Goal: Task Accomplishment & Management: Complete application form

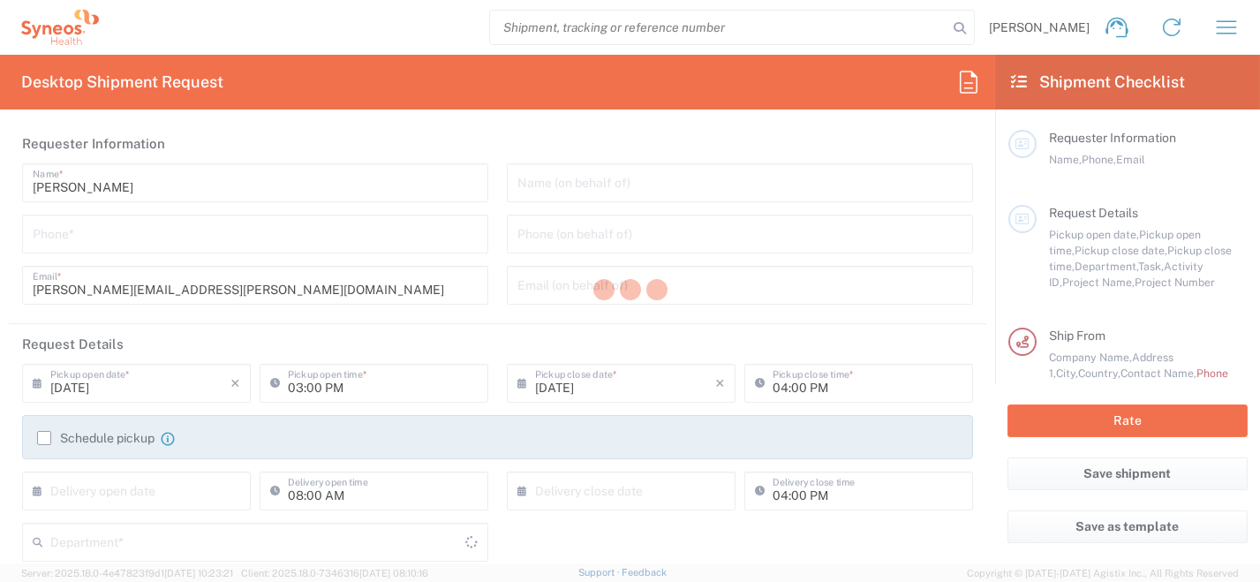
type input "8350"
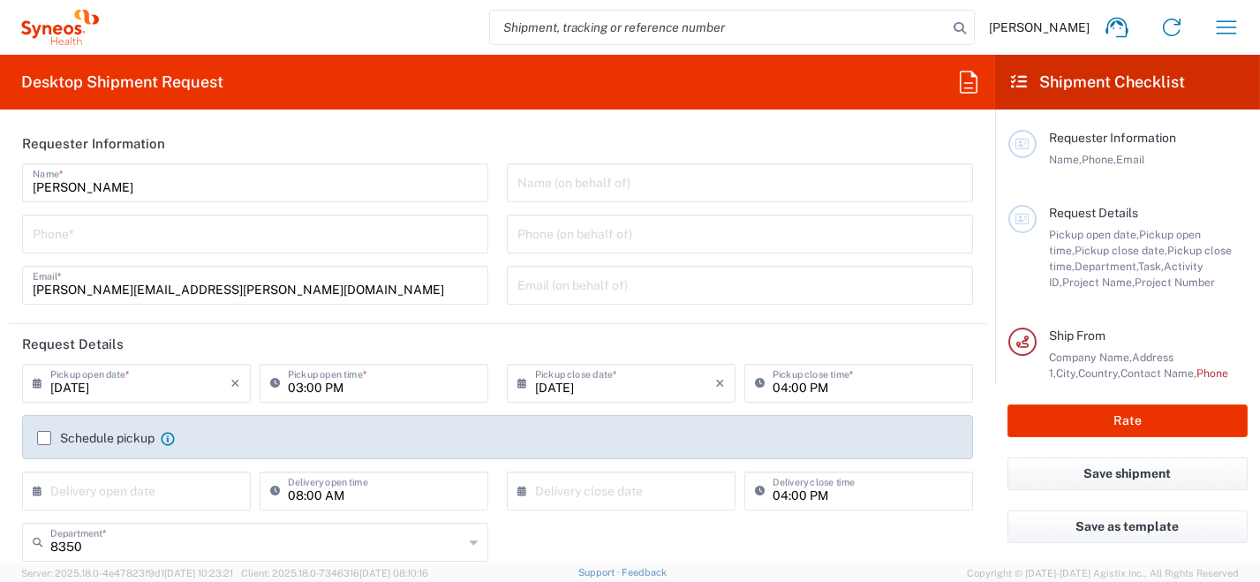
type input "[GEOGRAPHIC_DATA]"
type input "Syneos Health [GEOGRAPHIC_DATA] SRL"
drag, startPoint x: 155, startPoint y: 188, endPoint x: -4, endPoint y: 164, distance: 160.7
click at [0, 164] on html "[PERSON_NAME] Home Shipment estimator Shipment tracking Desktop shipment reques…" at bounding box center [630, 291] width 1260 height 582
type input "[PERSON_NAME]"
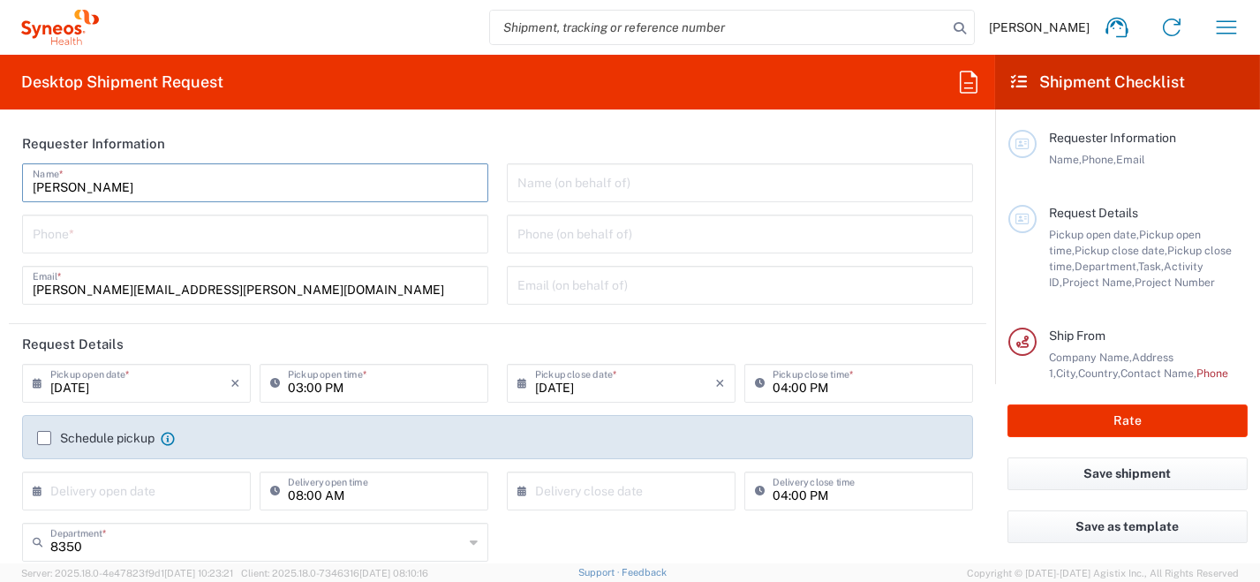
type input "0296199211"
drag, startPoint x: 123, startPoint y: 288, endPoint x: 0, endPoint y: 267, distance: 124.6
click at [0, 281] on html "[PERSON_NAME] Home Shipment estimator Shipment tracking Desktop shipment reques…" at bounding box center [630, 291] width 1260 height 582
type input "[EMAIL_ADDRESS][DOMAIN_NAME]"
click at [34, 385] on icon at bounding box center [42, 383] width 18 height 28
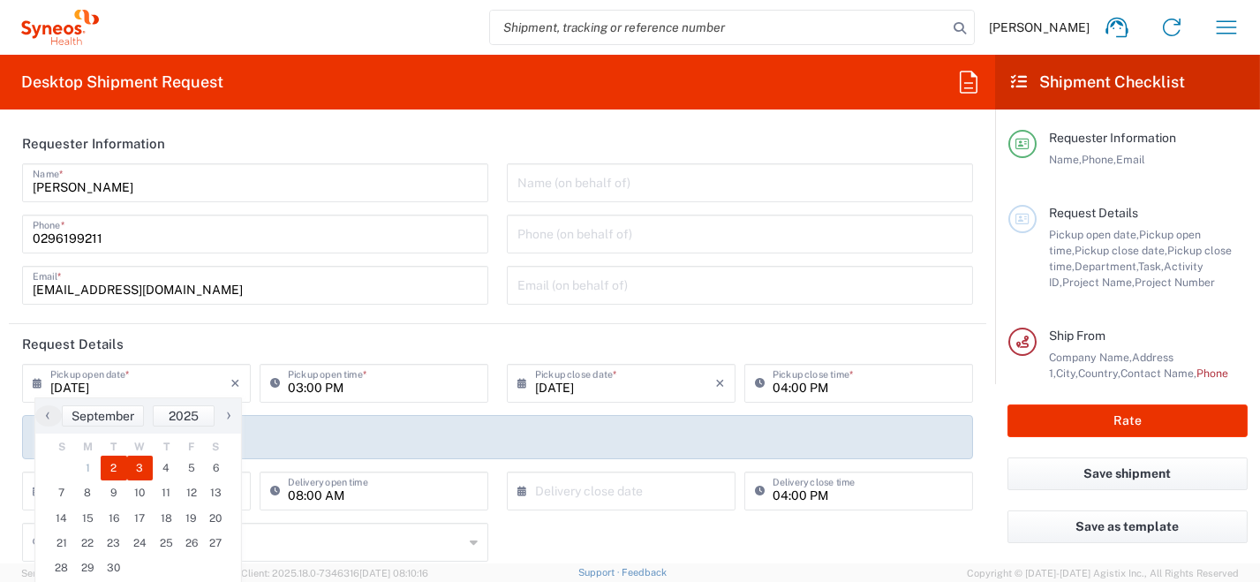
click at [137, 466] on span "3" at bounding box center [140, 468] width 26 height 25
type input "[DATE]"
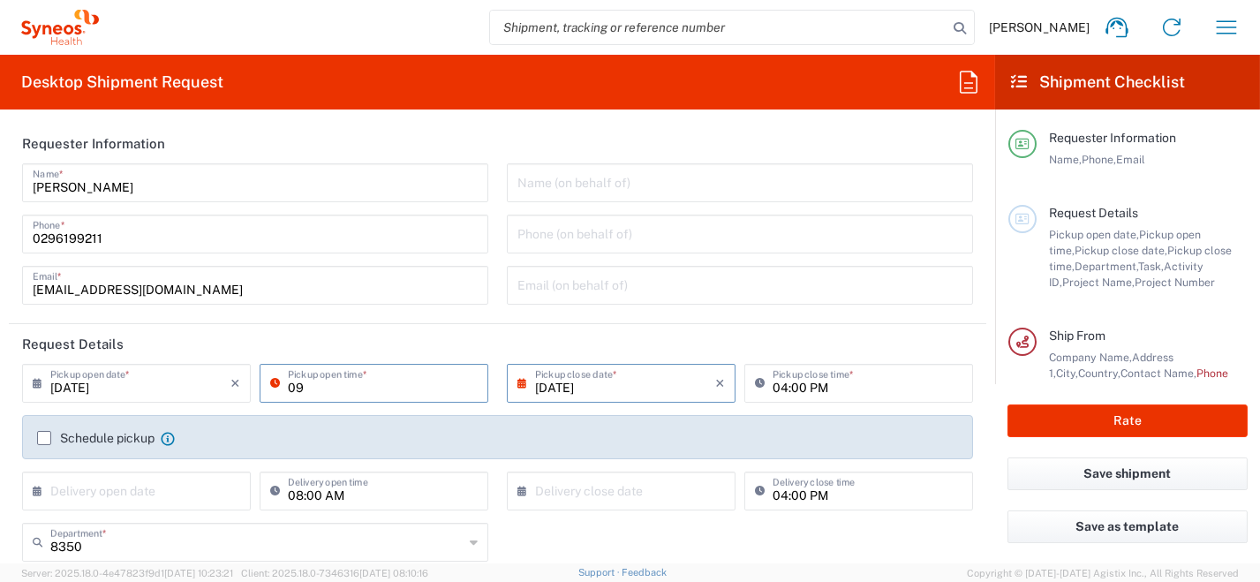
type input "09:00 AM"
click at [620, 389] on input "[DATE]" at bounding box center [625, 382] width 180 height 31
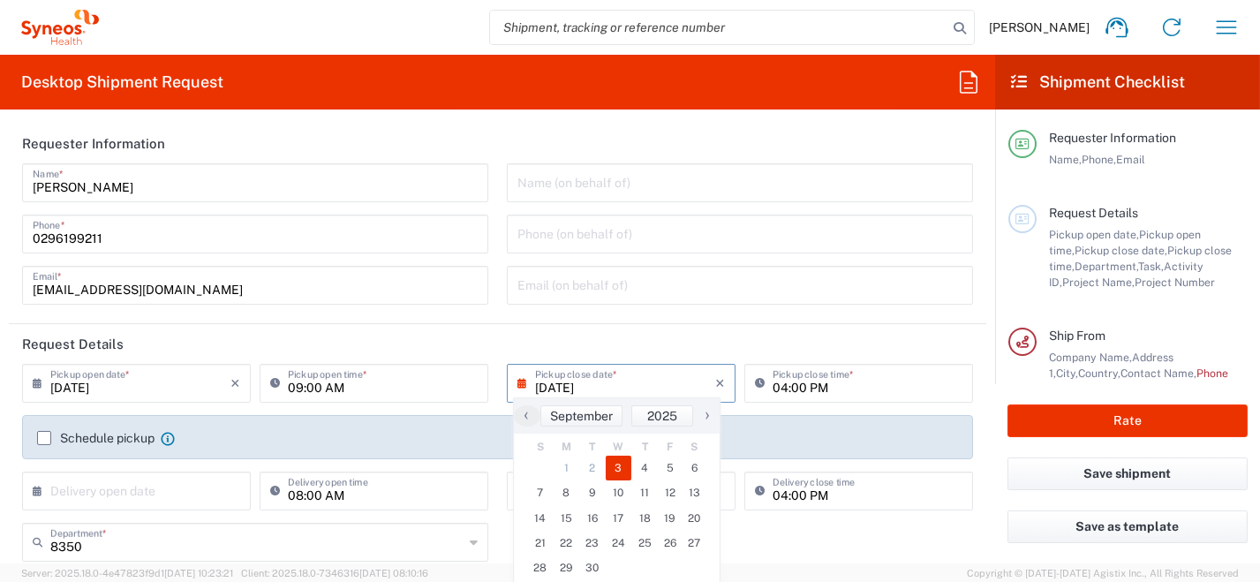
click at [705, 304] on div "Email (on behalf of)" at bounding box center [740, 285] width 466 height 39
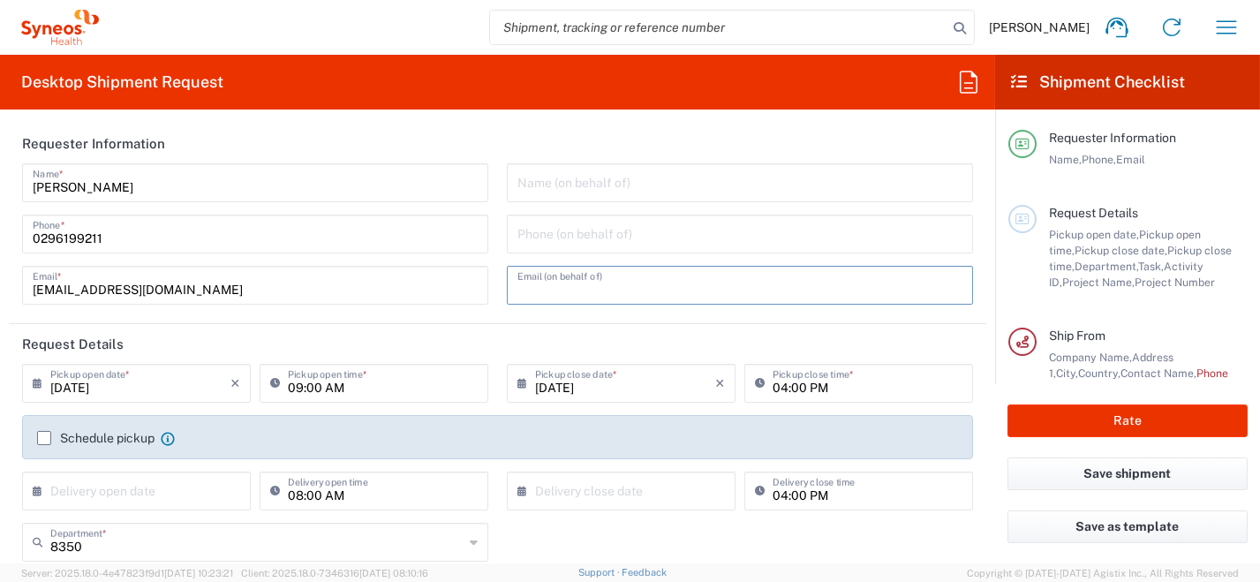
click at [49, 437] on label "Schedule pickup" at bounding box center [95, 438] width 117 height 14
click at [44, 438] on input "Schedule pickup" at bounding box center [44, 438] width 0 height 0
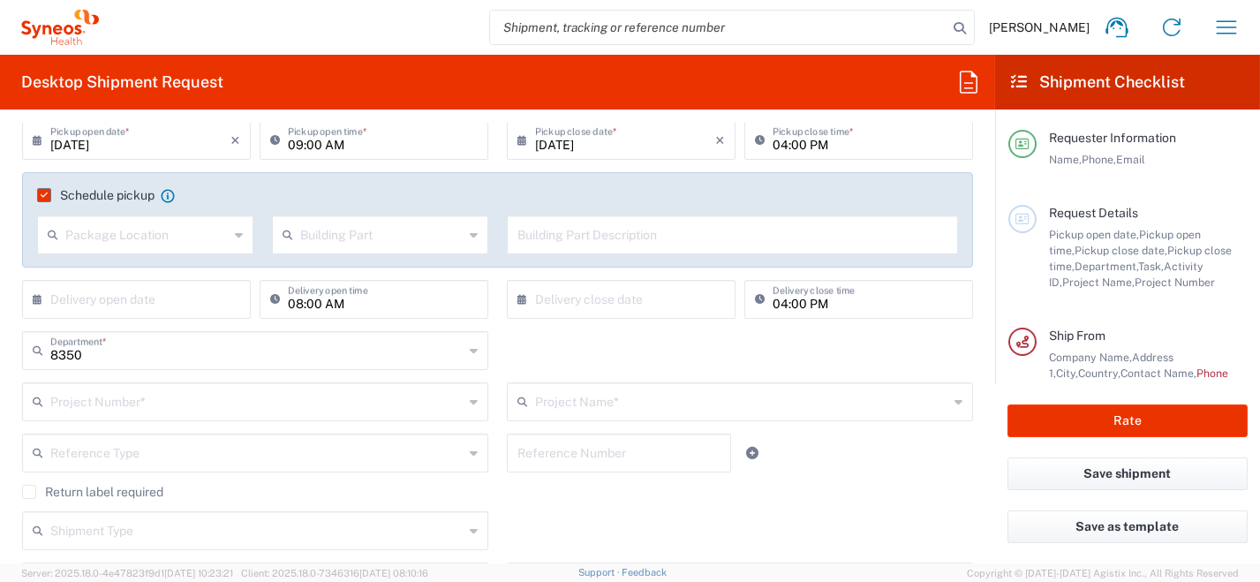
scroll to position [177, 0]
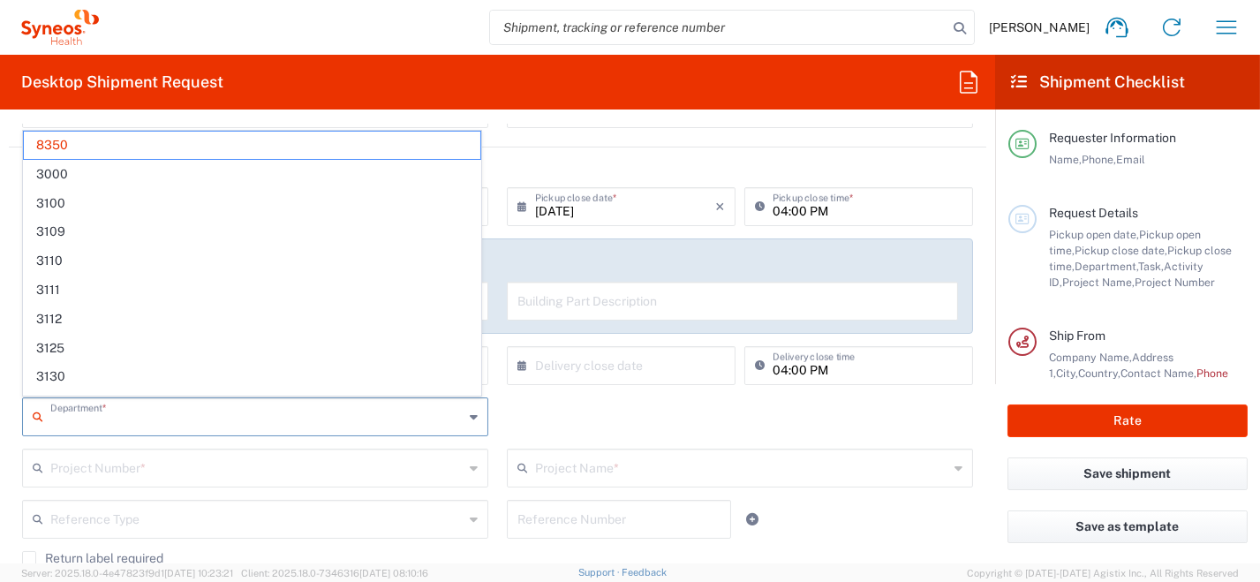
drag, startPoint x: 66, startPoint y: 419, endPoint x: 0, endPoint y: 393, distance: 71.3
click at [0, 405] on html "[PERSON_NAME] Home Shipment estimator Shipment tracking Desktop shipment reques…" at bounding box center [630, 291] width 1260 height 582
type input "8"
type input "8200"
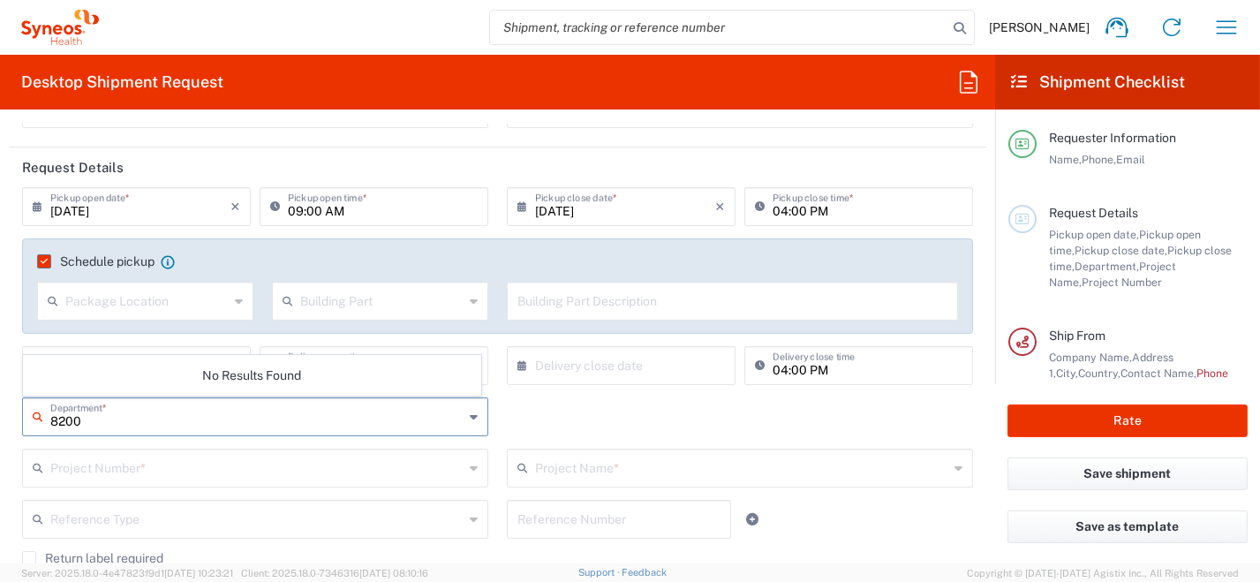
drag, startPoint x: 90, startPoint y: 412, endPoint x: 15, endPoint y: 404, distance: 75.6
click at [21, 408] on div "8200 Department * No Results Found" at bounding box center [255, 422] width 485 height 51
type input "8200"
click at [150, 465] on div "No Results Found" at bounding box center [252, 460] width 458 height 41
click at [626, 459] on input "text" at bounding box center [741, 466] width 413 height 31
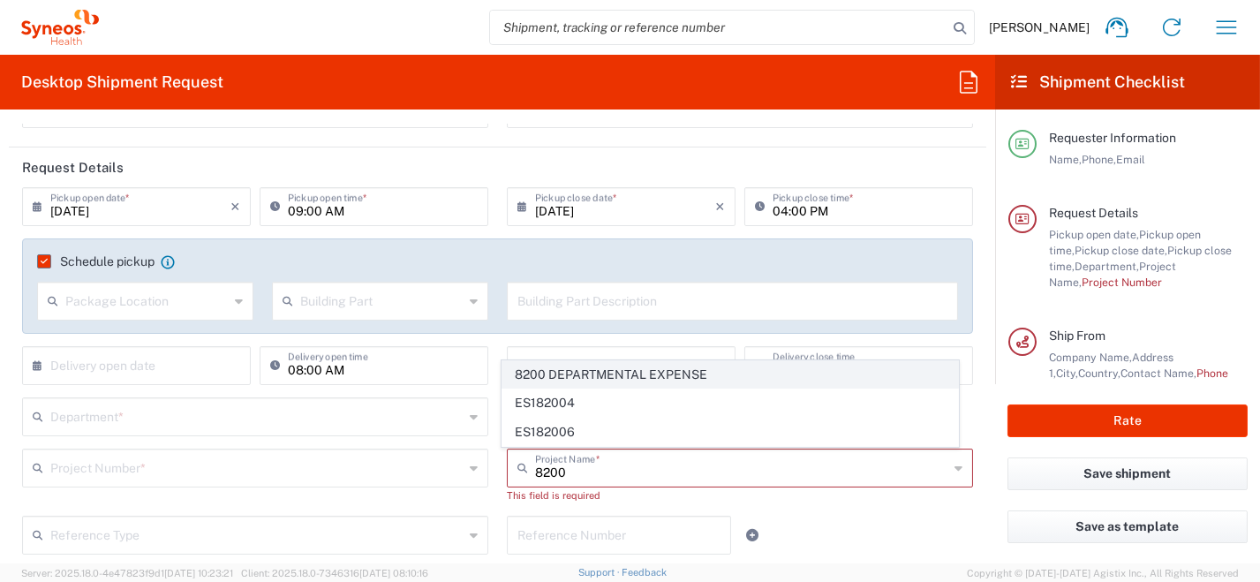
click at [667, 379] on span "8200 DEPARTMENTAL EXPENSE" at bounding box center [731, 374] width 457 height 27
type input "8200 DEPARTMENTAL EXPENSE"
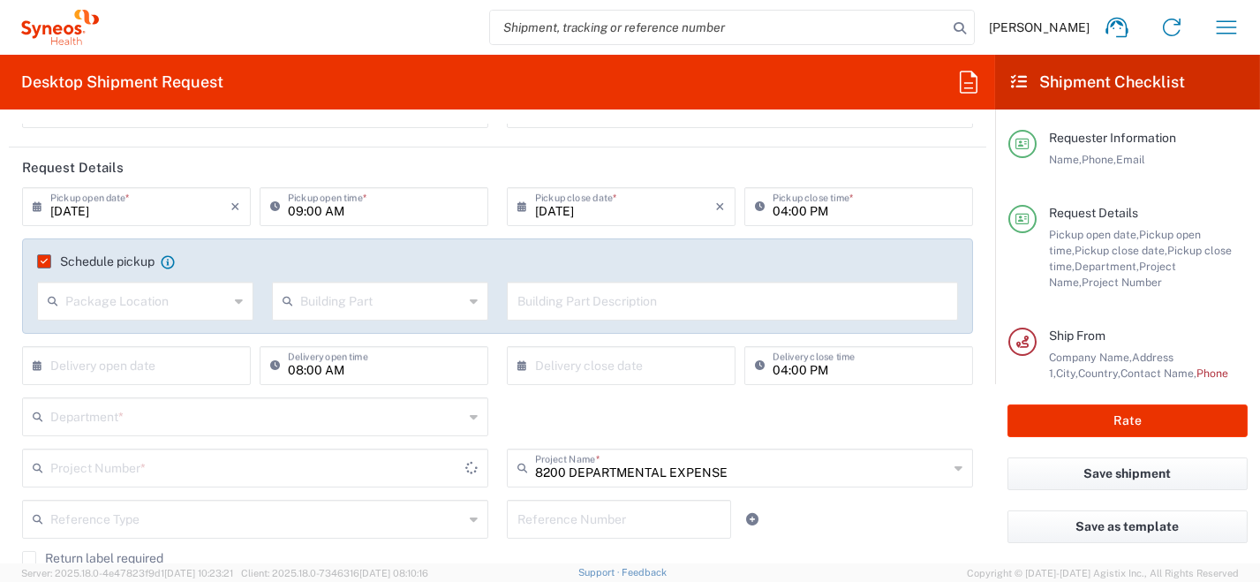
type input "8200 DEPARTMENTAL EXPENSE"
click at [220, 414] on input "text" at bounding box center [256, 415] width 413 height 31
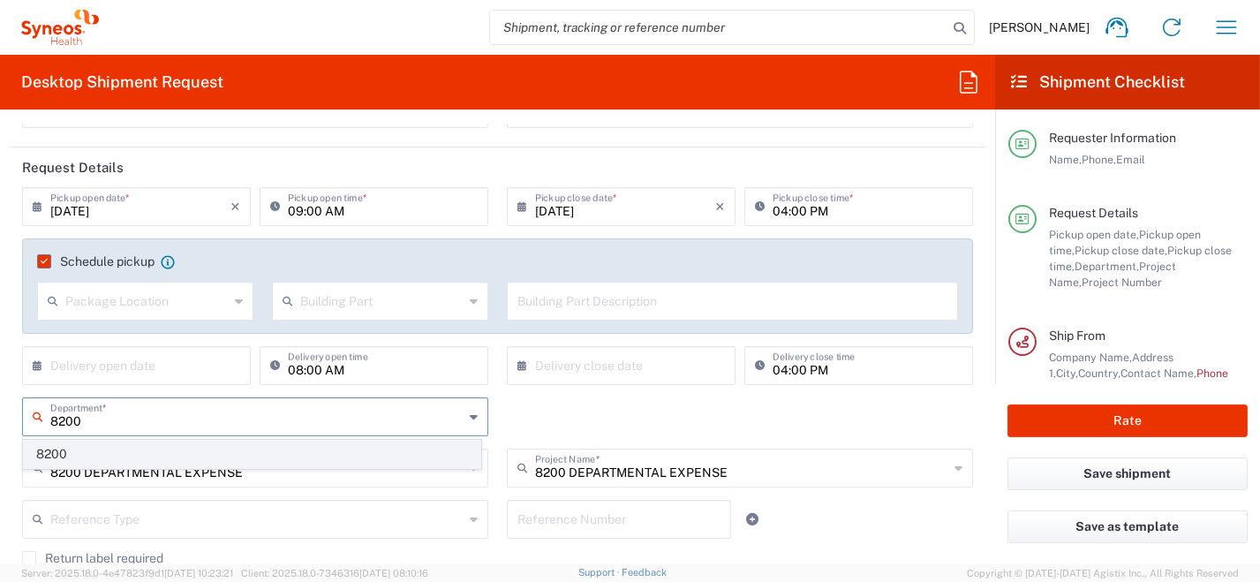
type input "8200"
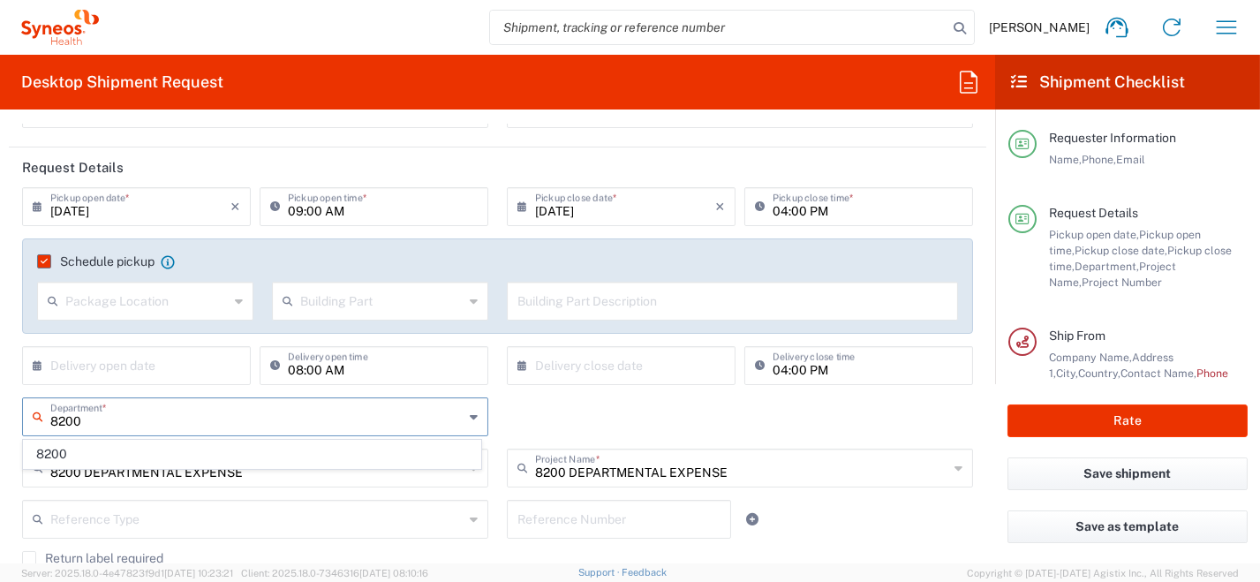
click at [66, 450] on span "8200" at bounding box center [252, 454] width 457 height 27
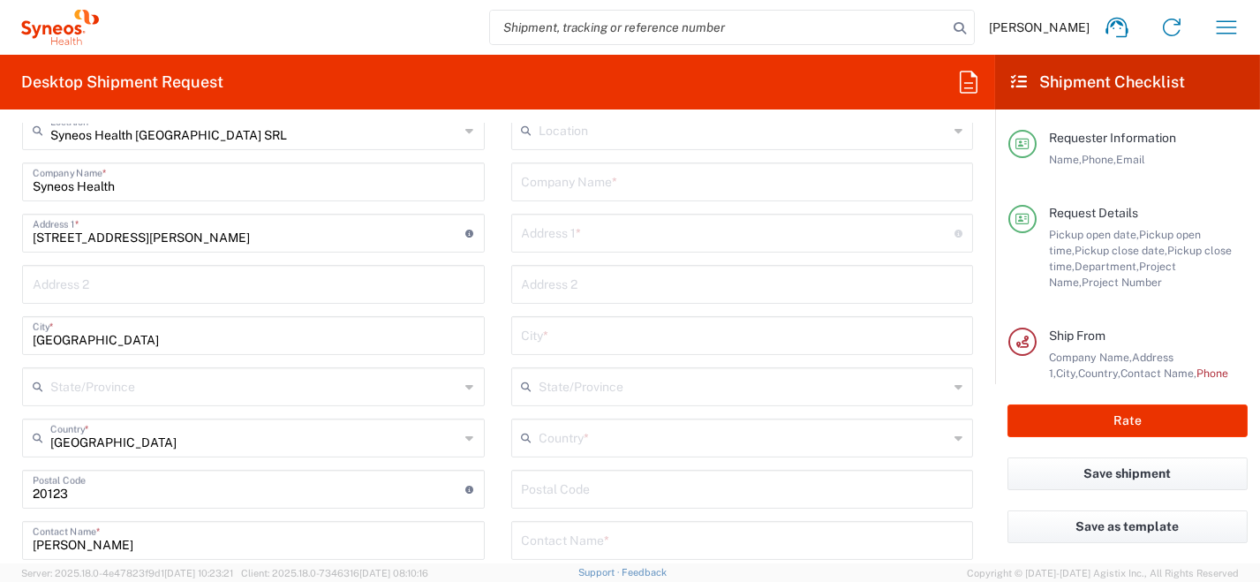
scroll to position [971, 0]
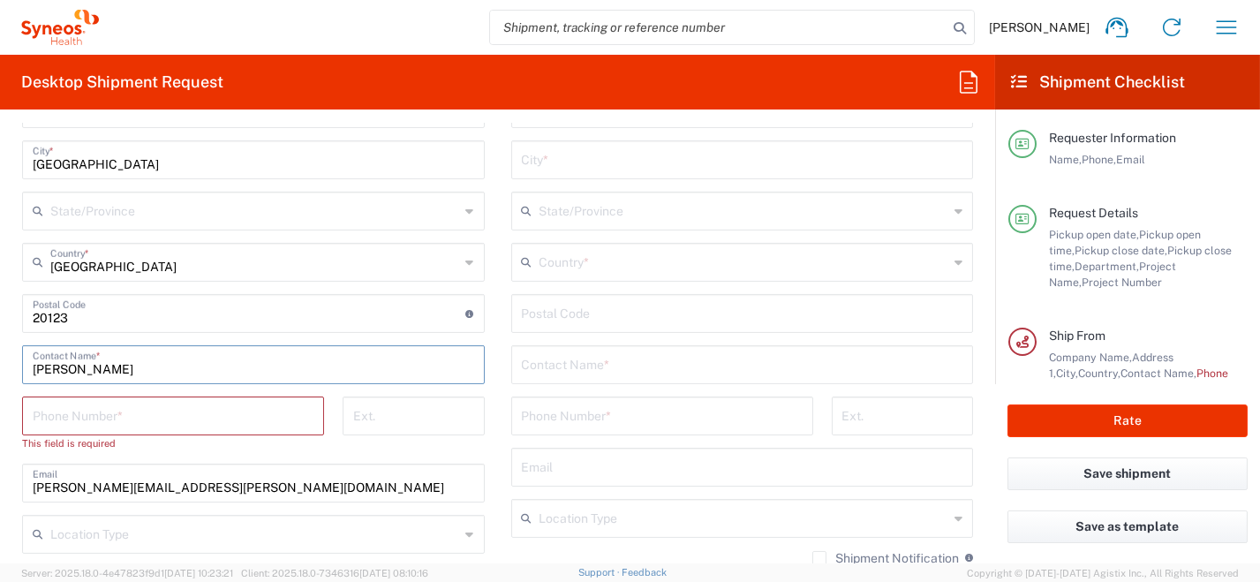
drag, startPoint x: 167, startPoint y: 367, endPoint x: -4, endPoint y: 330, distance: 174.3
click at [0, 330] on html "[PERSON_NAME] Home Shipment estimator Shipment tracking Desktop shipment reques…" at bounding box center [630, 291] width 1260 height 582
type input "[PERSON_NAME]"
click at [137, 412] on input "tel" at bounding box center [173, 414] width 281 height 31
type input "010296199211"
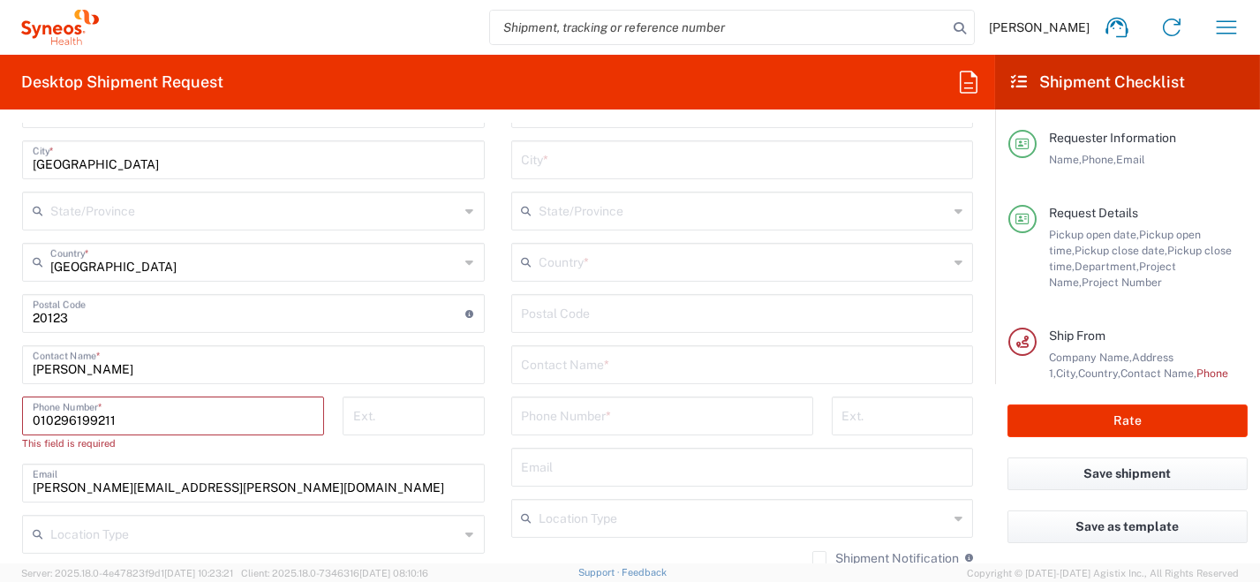
type input "[PERSON_NAME][EMAIL_ADDRESS][PERSON_NAME][DOMAIN_NAME]"
type input "SYNEOS HEALTH [GEOGRAPHIC_DATA] S.R.L."
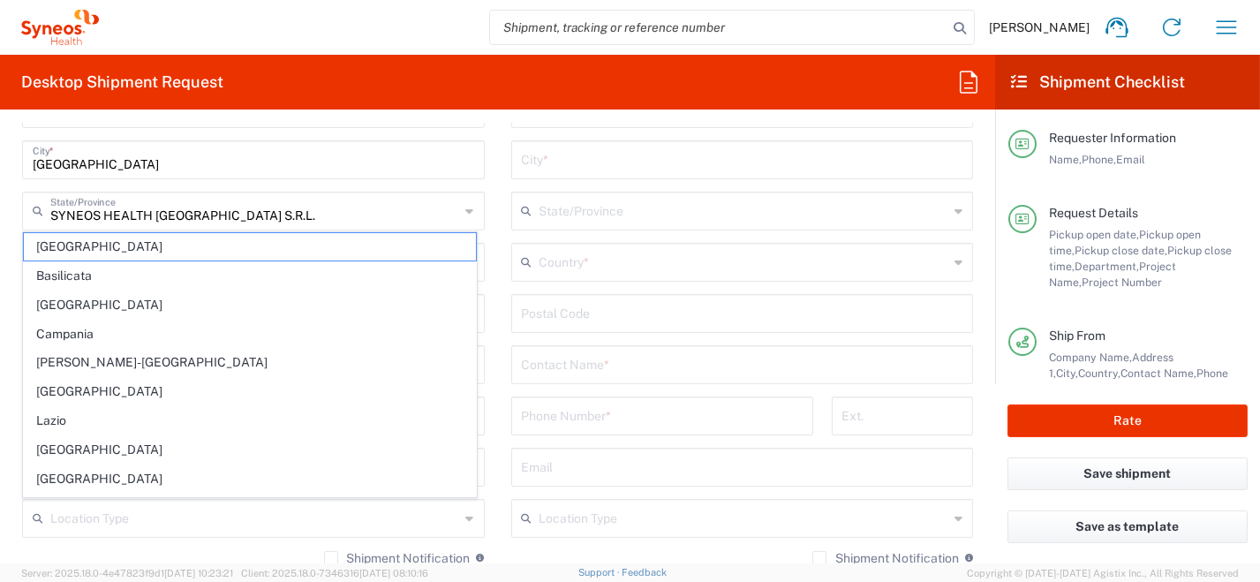
type input "0296199211"
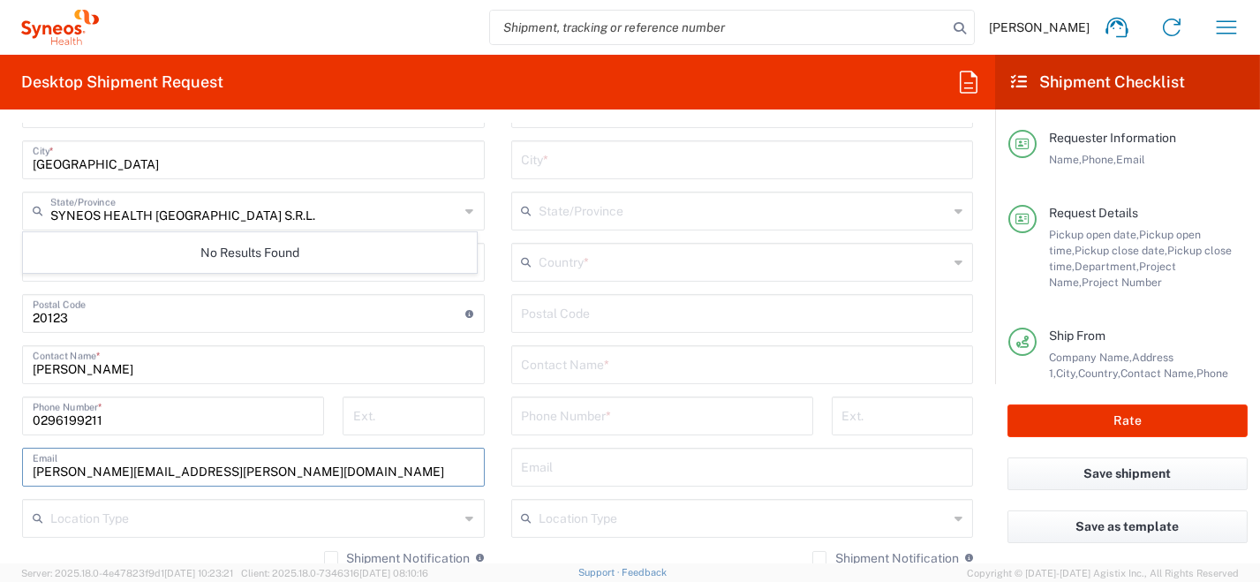
drag, startPoint x: 124, startPoint y: 465, endPoint x: 43, endPoint y: 438, distance: 84.9
click at [0, 452] on html "[PERSON_NAME] Home Shipment estimator Shipment tracking Desktop shipment reques…" at bounding box center [630, 291] width 1260 height 582
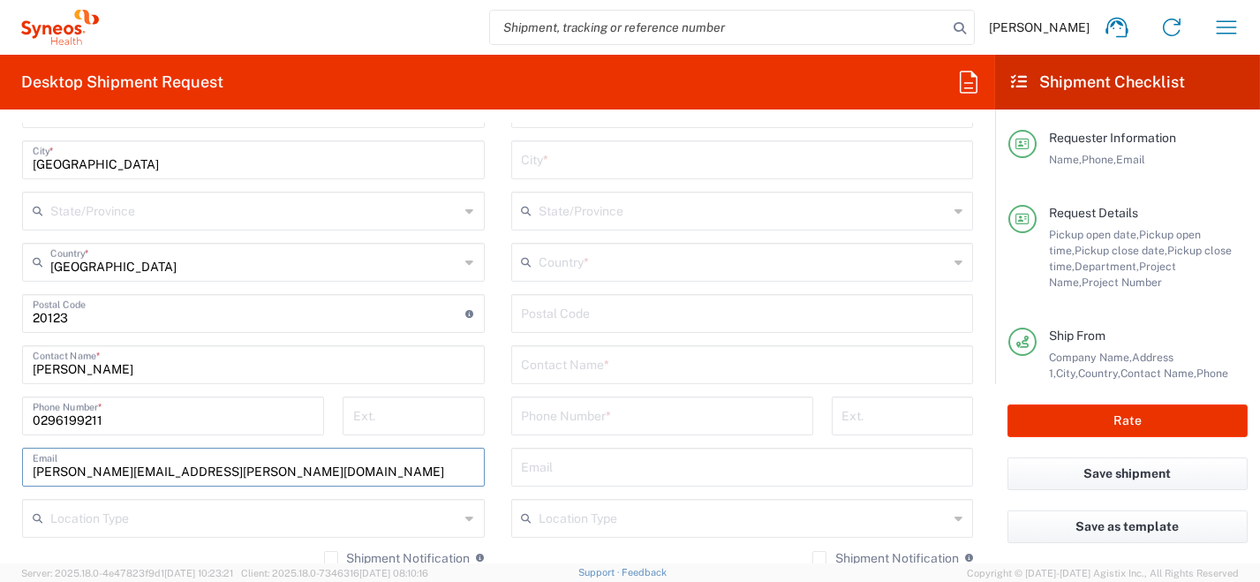
drag, startPoint x: 285, startPoint y: 472, endPoint x: 115, endPoint y: 480, distance: 170.6
click at [9, 463] on main "Syneos Health [GEOGRAPHIC_DATA] SRL Location Syneos Health [GEOGRAPHIC_DATA] SR…" at bounding box center [253, 358] width 489 height 844
drag, startPoint x: 117, startPoint y: 480, endPoint x: 117, endPoint y: 471, distance: 8.9
drag, startPoint x: 117, startPoint y: 471, endPoint x: 335, endPoint y: 477, distance: 217.3
click at [357, 480] on div "[PERSON_NAME][EMAIL_ADDRESS][PERSON_NAME][DOMAIN_NAME] Email" at bounding box center [253, 467] width 463 height 39
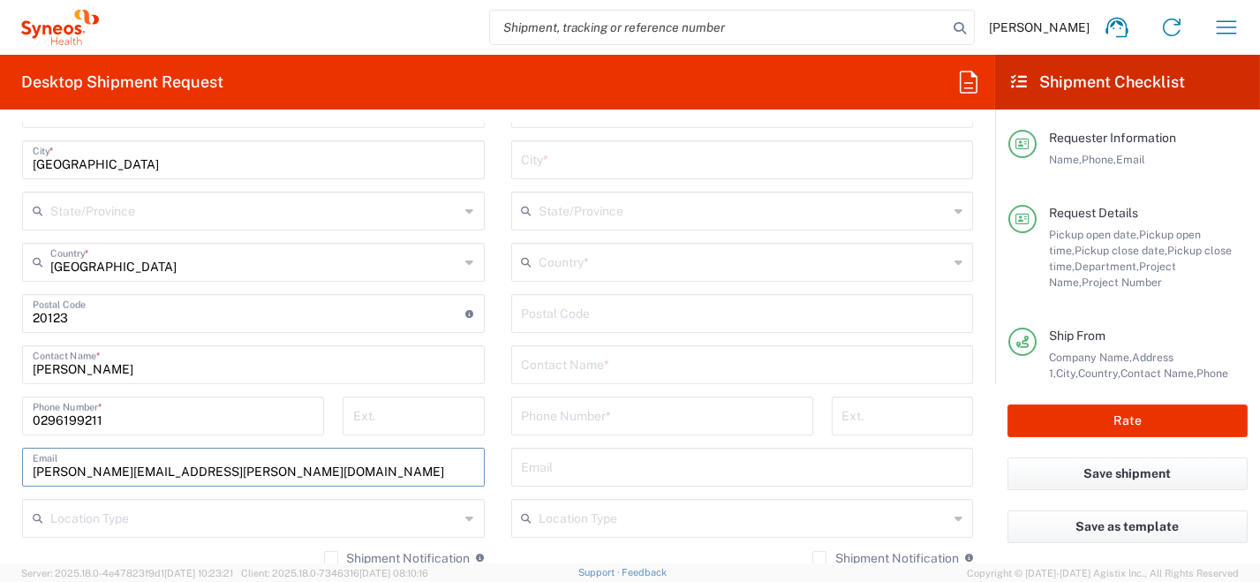
paste input "[PERSON_NAME].[PERSON_NAME]"
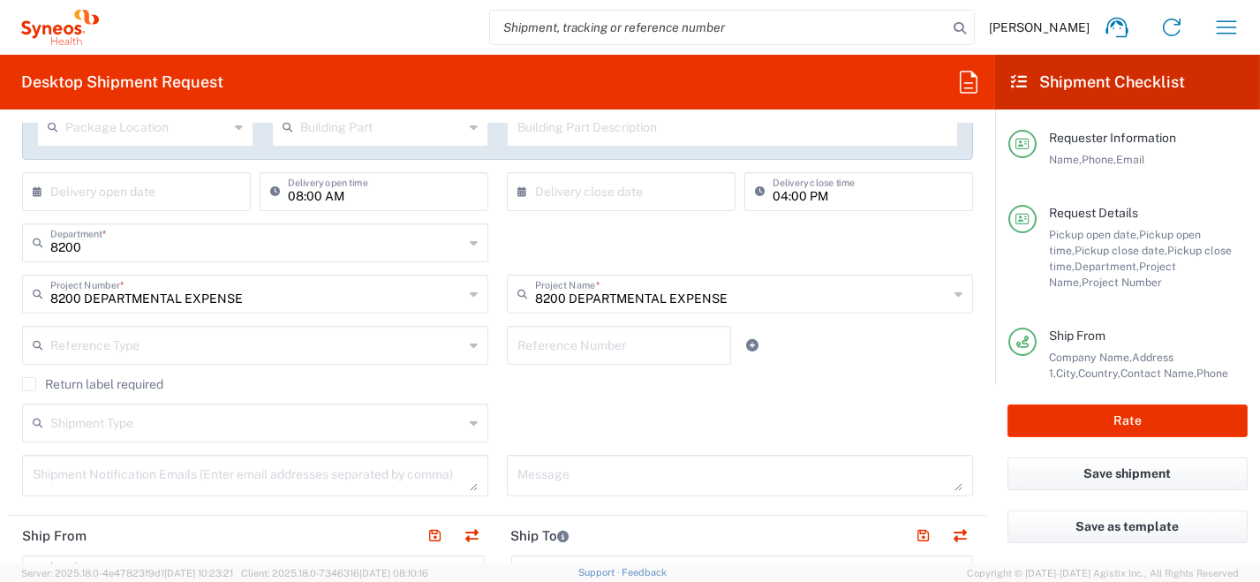
scroll to position [0, 0]
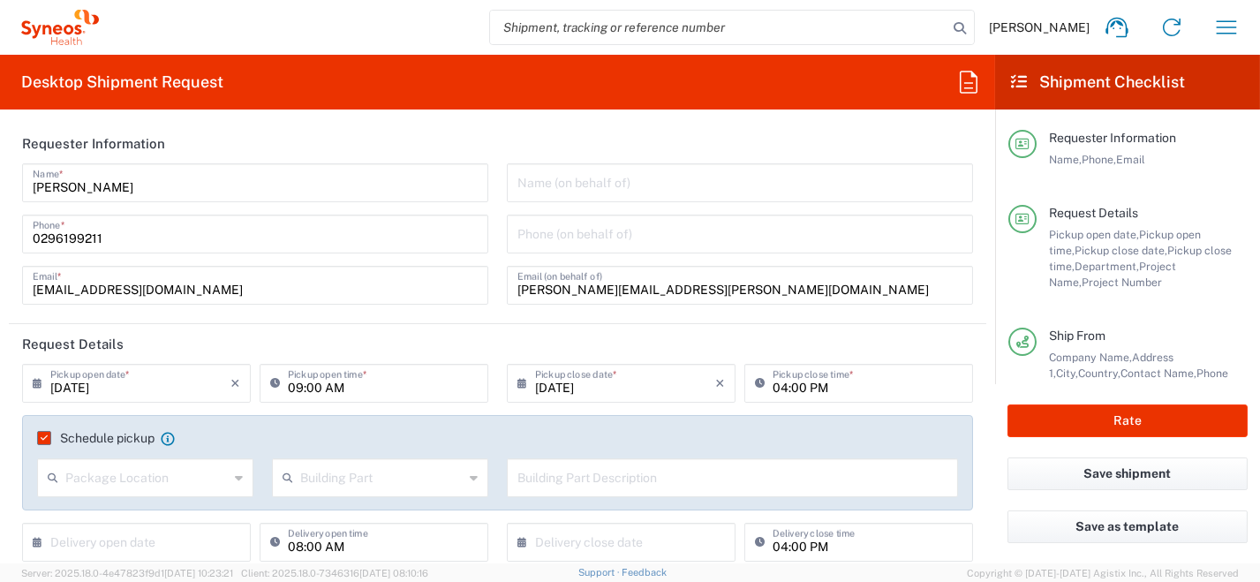
type input "[PERSON_NAME][EMAIL_ADDRESS][PERSON_NAME][DOMAIN_NAME]"
drag, startPoint x: 275, startPoint y: 291, endPoint x: 17, endPoint y: 286, distance: 257.9
click at [17, 286] on div "[PERSON_NAME] Name * [PHONE_NUMBER] Phone * [EMAIL_ADDRESS][DOMAIN_NAME] Email *" at bounding box center [255, 240] width 485 height 154
paste input "-[PERSON_NAME]"
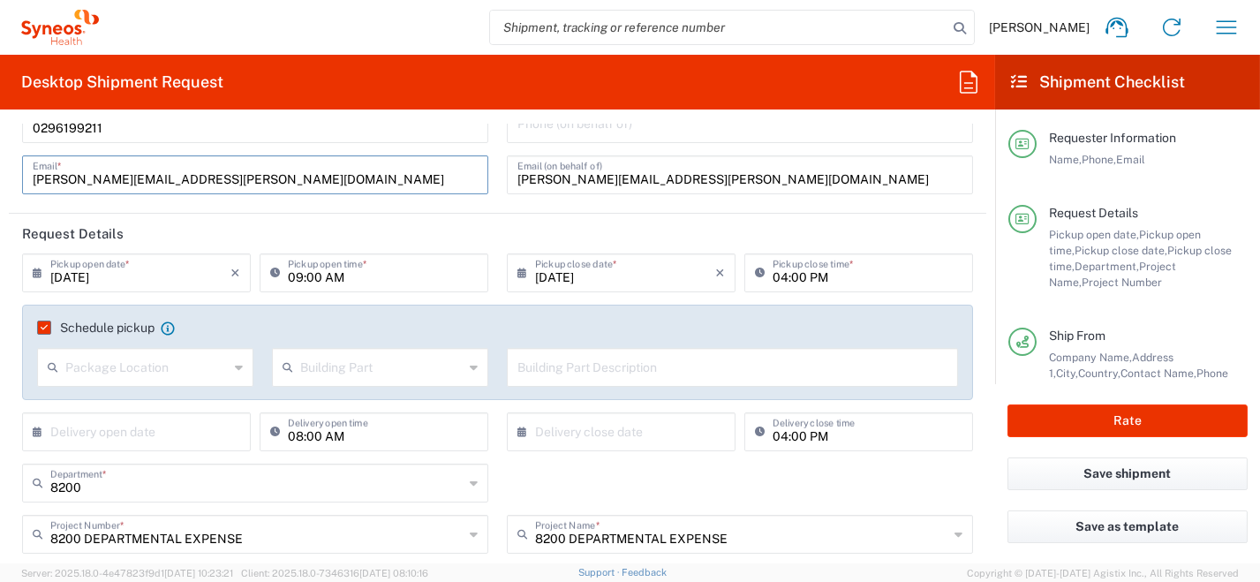
scroll to position [264, 0]
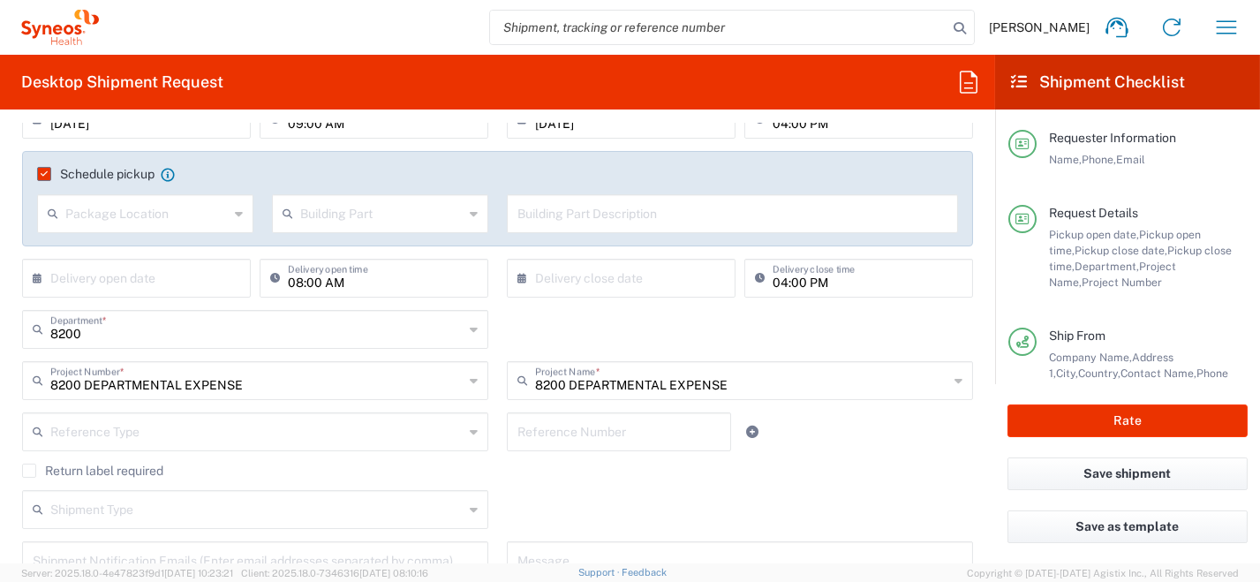
type input "[PERSON_NAME][EMAIL_ADDRESS][PERSON_NAME][DOMAIN_NAME]"
click at [572, 485] on div "Return label required" at bounding box center [497, 477] width 951 height 26
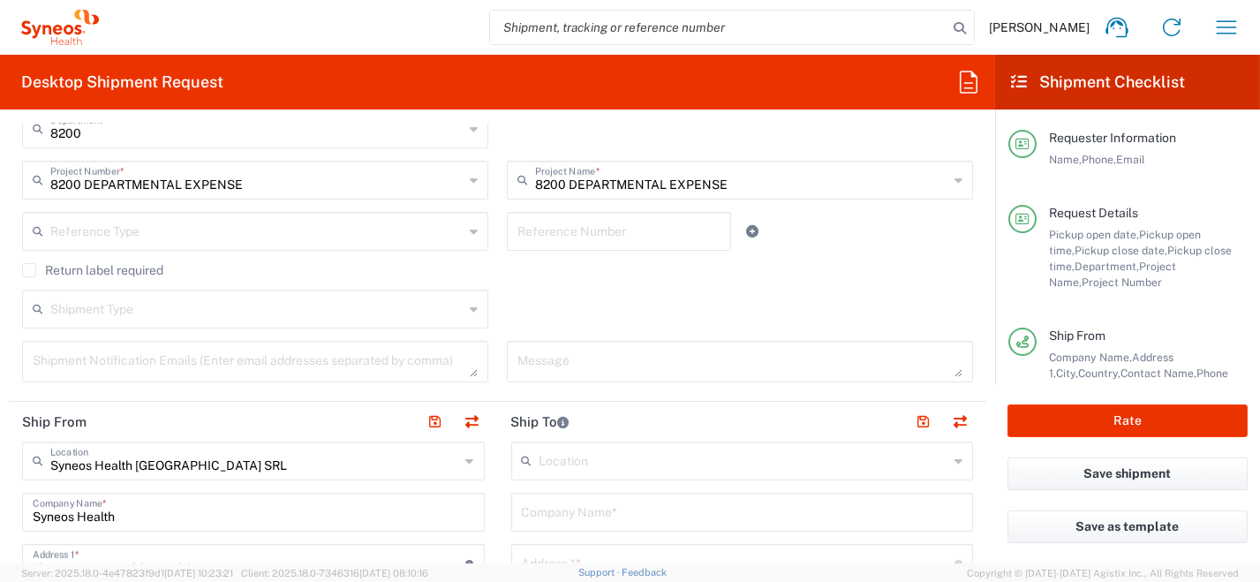
scroll to position [530, 0]
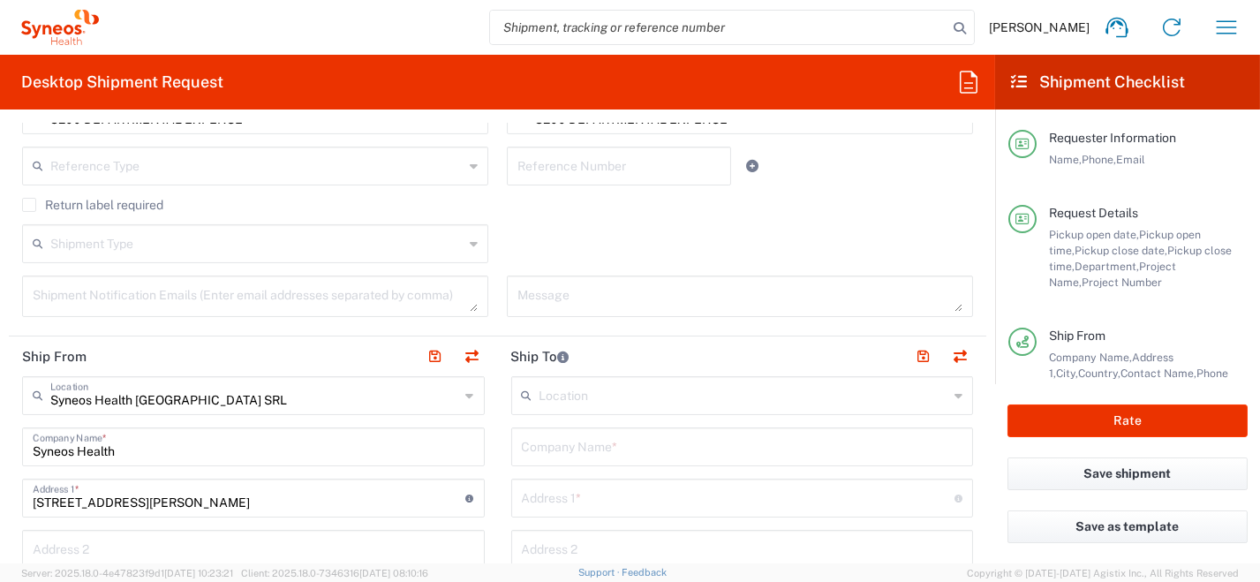
click at [640, 453] on input "text" at bounding box center [743, 445] width 442 height 31
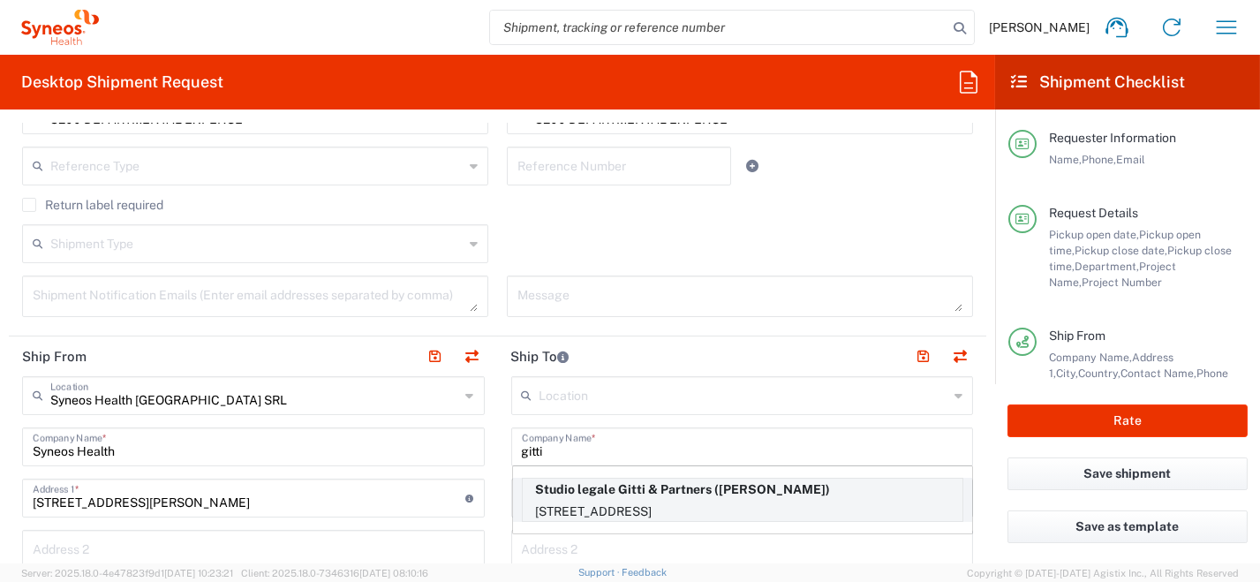
click at [639, 491] on p "Studio legale Gitti & Partners ([PERSON_NAME])" at bounding box center [743, 490] width 440 height 22
type input "Studio legale Gitti & Partners"
type input "[STREET_ADDRESS]"
type input "[GEOGRAPHIC_DATA]"
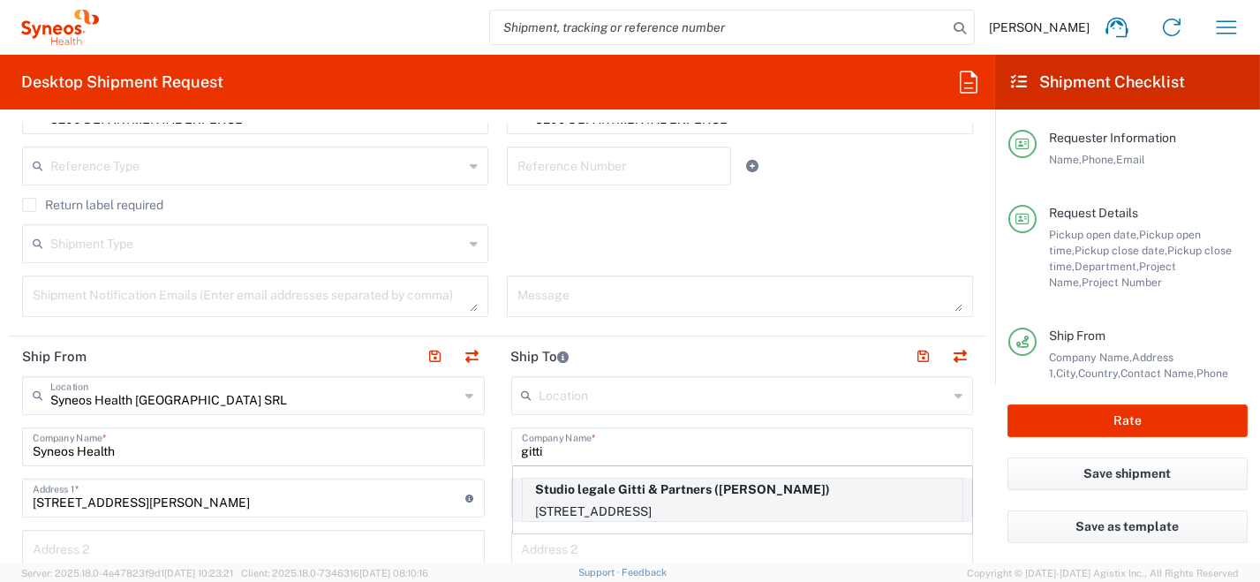
type input "20123"
type input "[PERSON_NAME]"
type input "02 7217091"
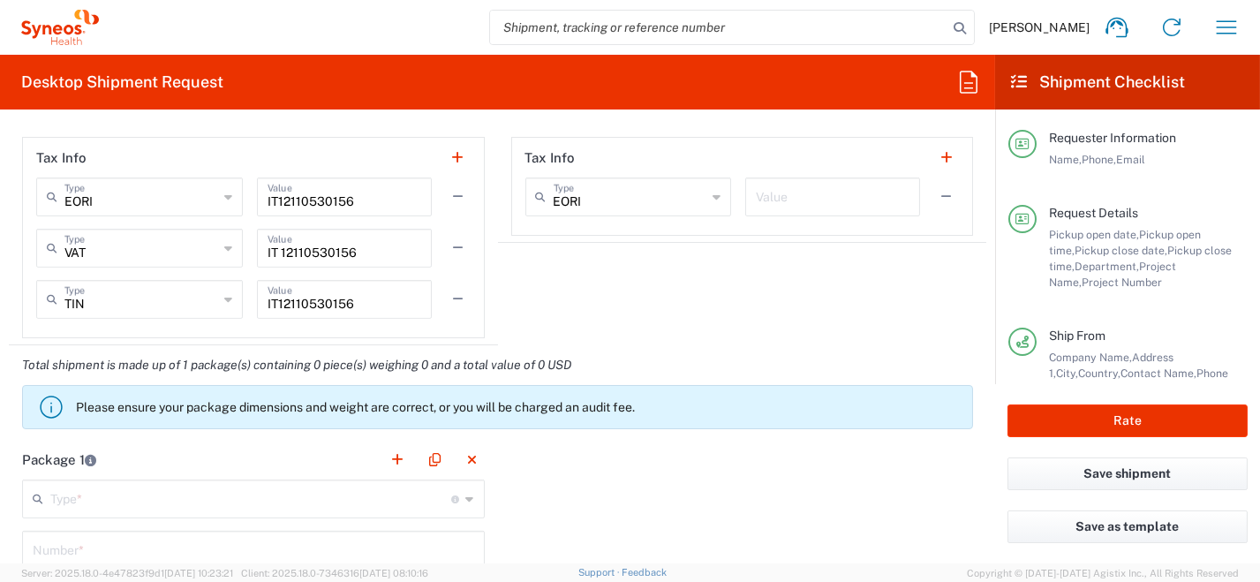
scroll to position [1501, 0]
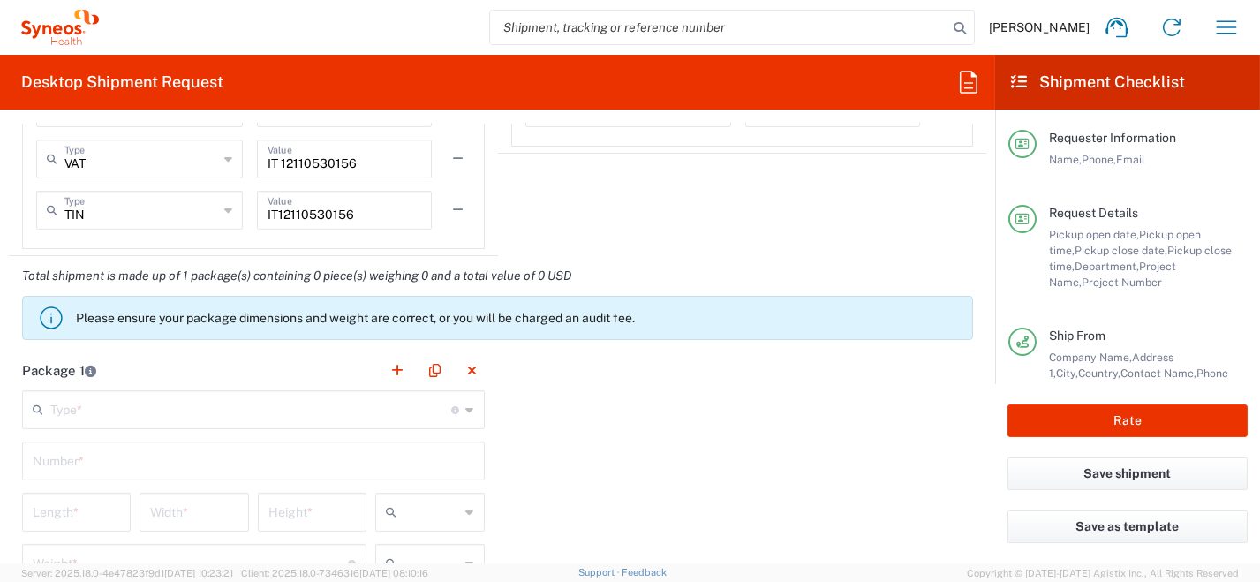
click at [466, 409] on icon at bounding box center [470, 410] width 8 height 28
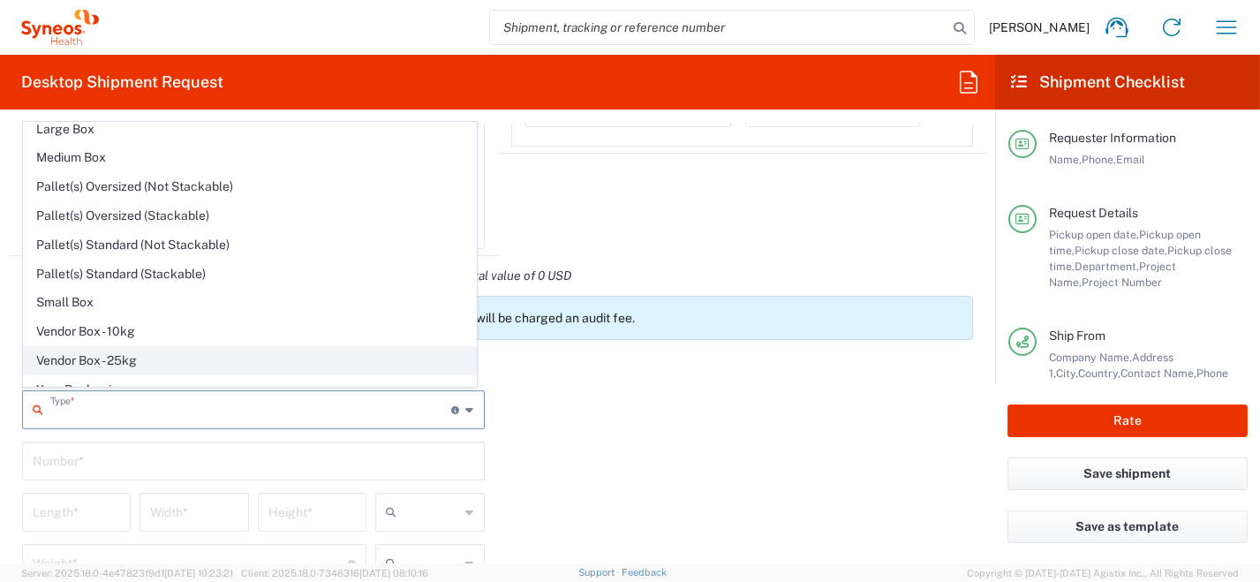
scroll to position [49, 0]
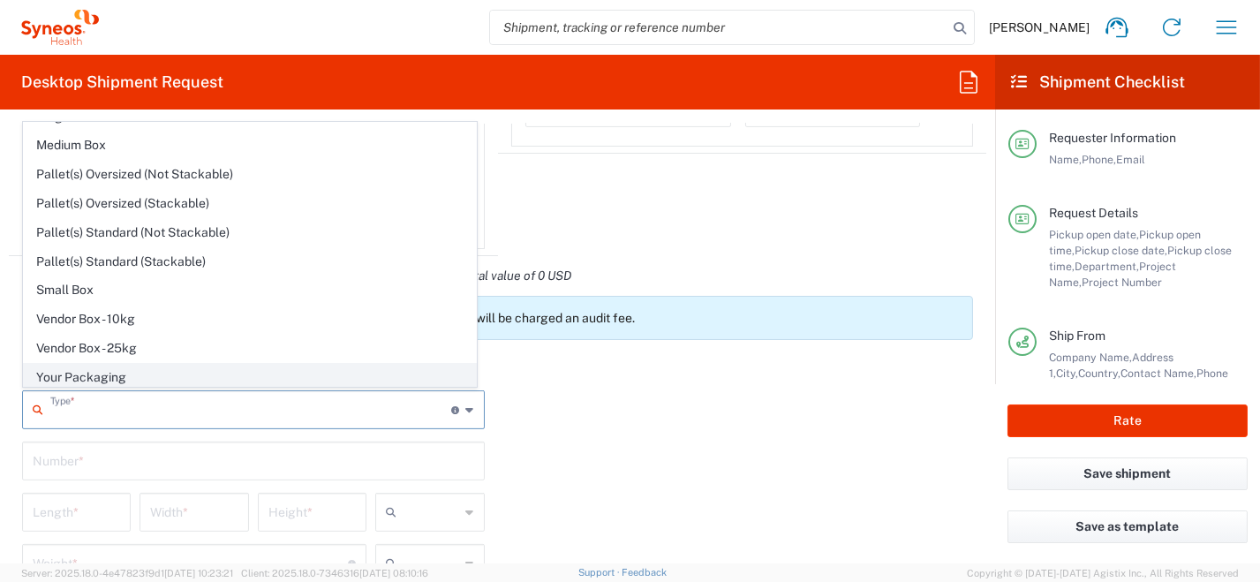
click at [146, 368] on span "Your Packaging" at bounding box center [250, 377] width 452 height 27
type input "Your Packaging"
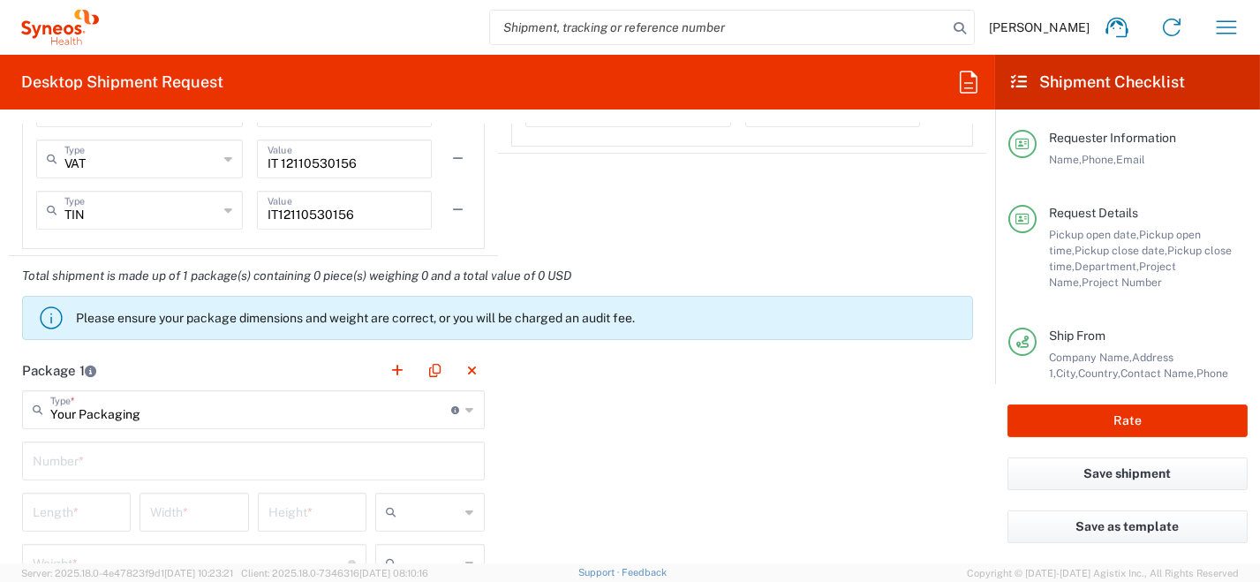
click at [120, 460] on input "text" at bounding box center [254, 459] width 442 height 31
type input "1"
click at [466, 513] on icon at bounding box center [470, 512] width 8 height 28
click at [437, 418] on span "cm" at bounding box center [425, 416] width 104 height 27
type input "cm"
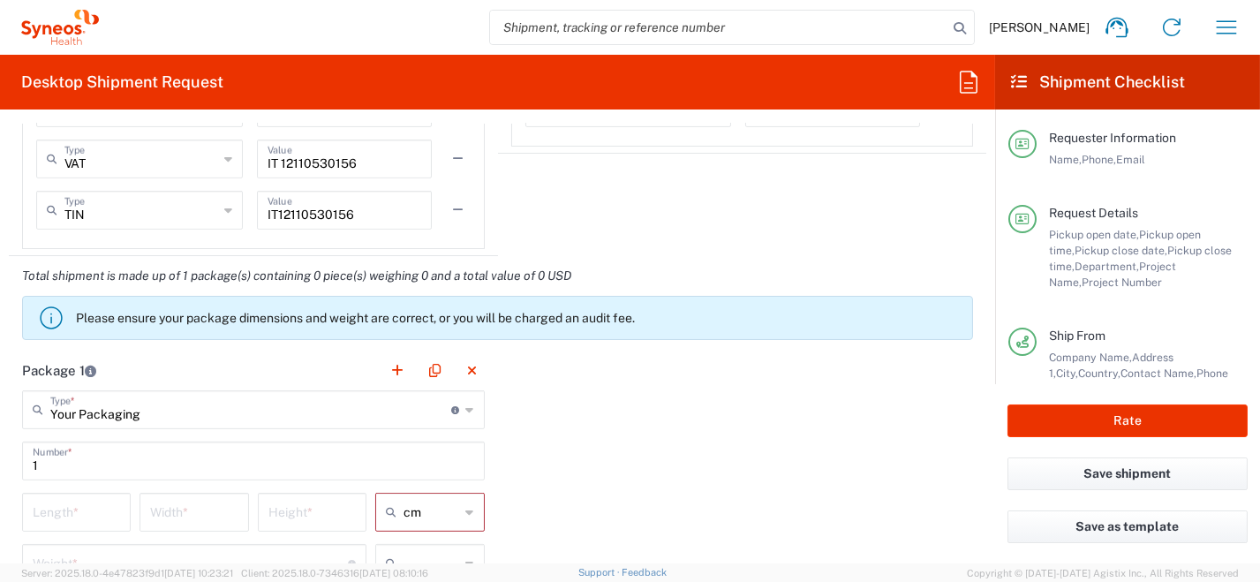
click at [466, 558] on icon at bounding box center [470, 563] width 8 height 28
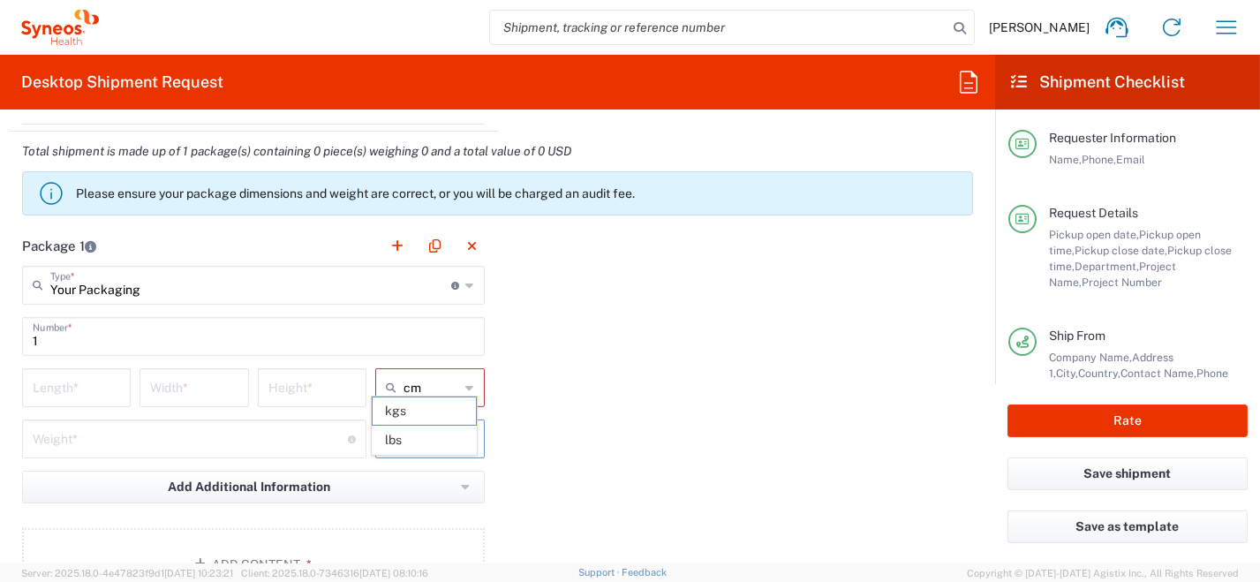
scroll to position [1689, 0]
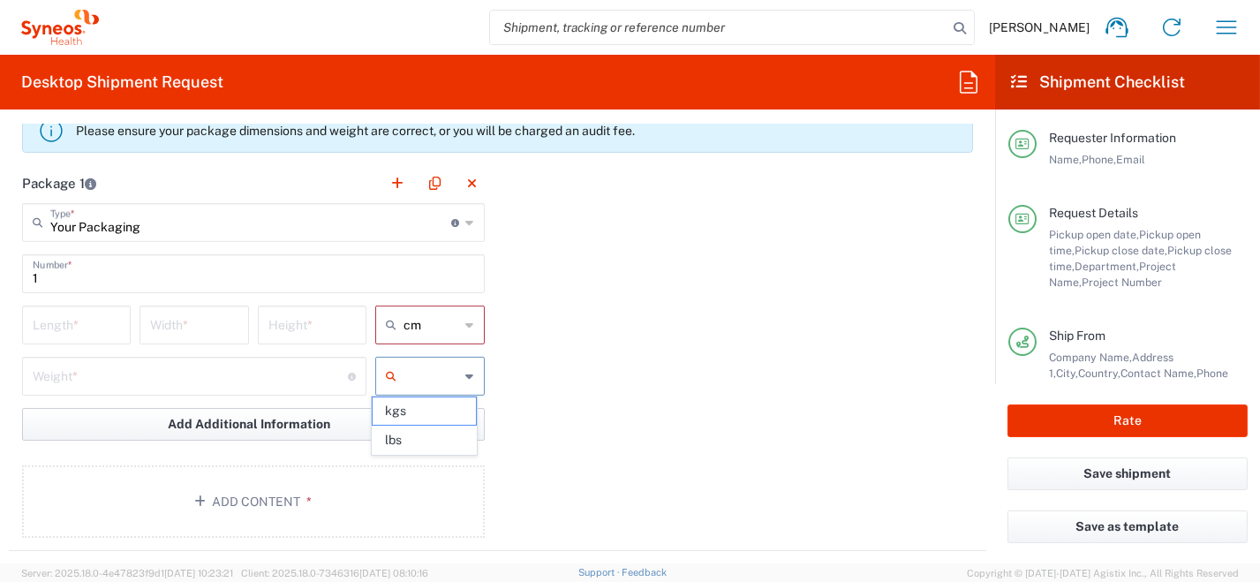
click at [416, 419] on span "kgs" at bounding box center [425, 410] width 104 height 27
type input "kgs"
click at [71, 317] on input "number" at bounding box center [76, 323] width 87 height 31
type input "45"
click at [193, 329] on input "number" at bounding box center [193, 323] width 87 height 31
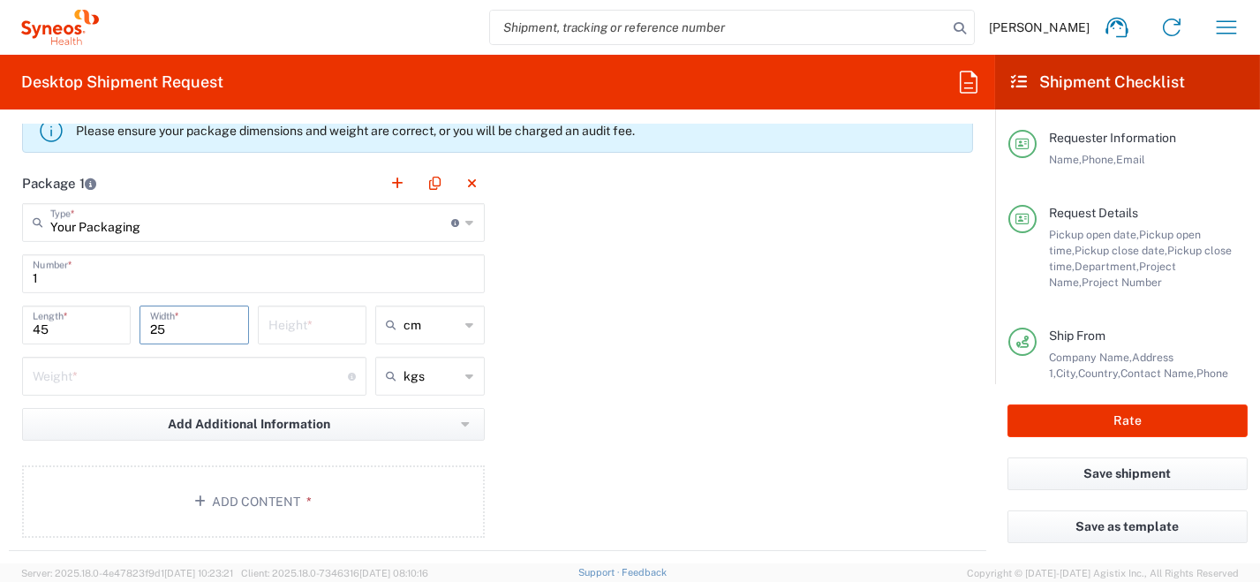
type input "25"
click at [299, 323] on input "number" at bounding box center [311, 323] width 87 height 31
drag, startPoint x: 306, startPoint y: 323, endPoint x: 236, endPoint y: 325, distance: 70.7
click at [237, 322] on div "45 Length * 25 Width * 0.5 Height * cm cm ft in" at bounding box center [254, 331] width 472 height 51
type input "1"
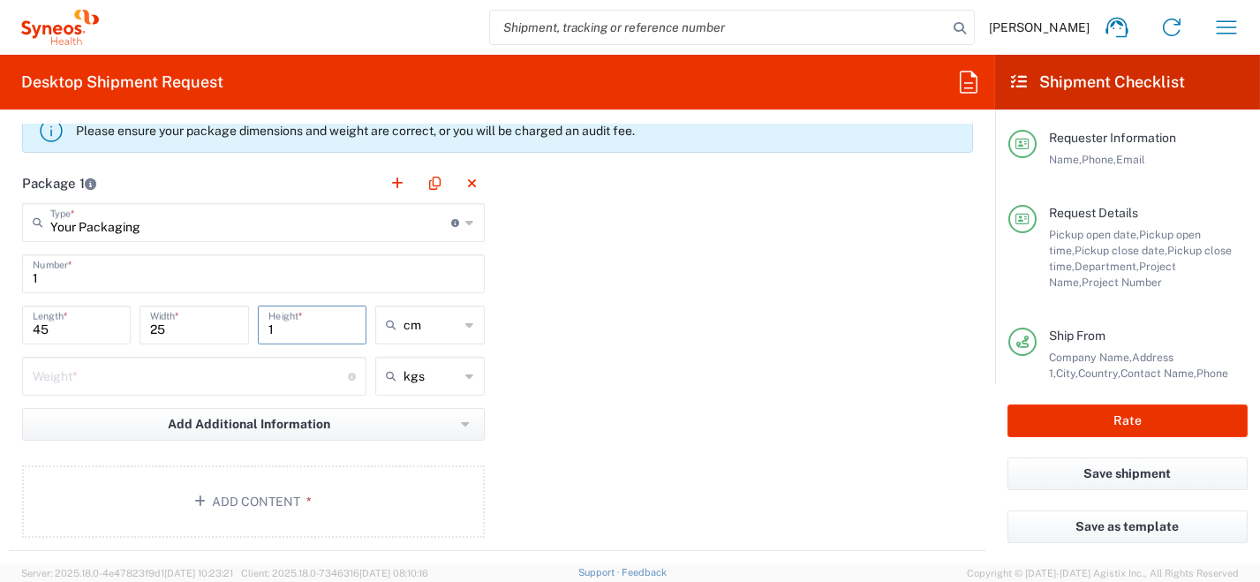
click at [87, 374] on input "number" at bounding box center [190, 374] width 315 height 31
type input "0.5"
click at [254, 499] on button "Add Content *" at bounding box center [253, 501] width 463 height 72
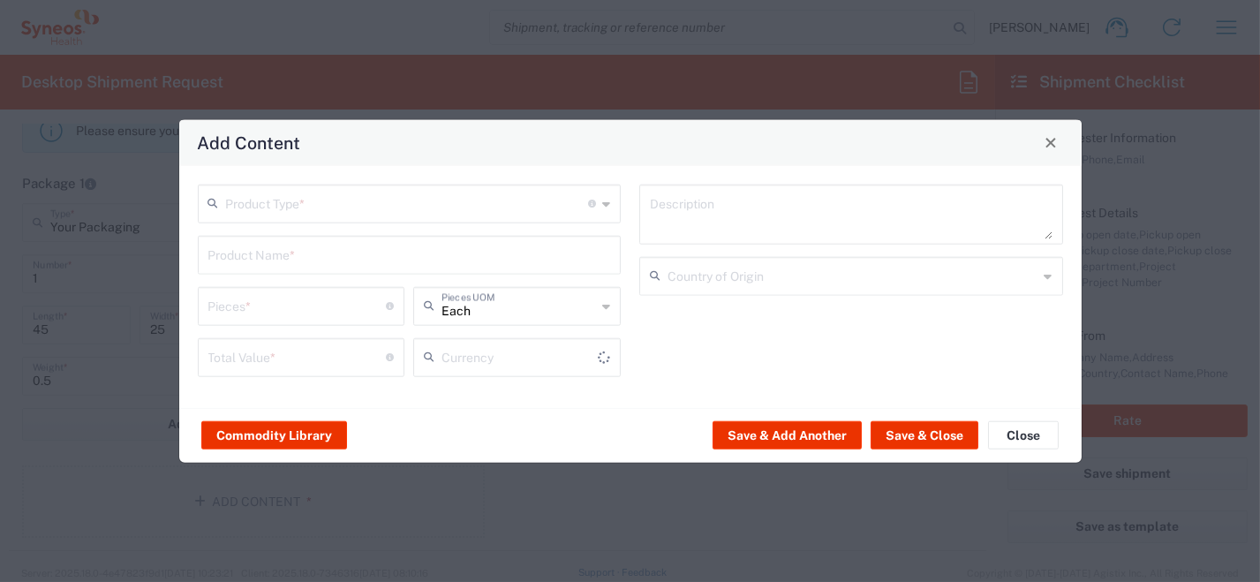
type input "US Dollar"
click at [610, 200] on div "Product Type * Document: Paper document generated internally by Syneos, a clien…" at bounding box center [410, 203] width 424 height 39
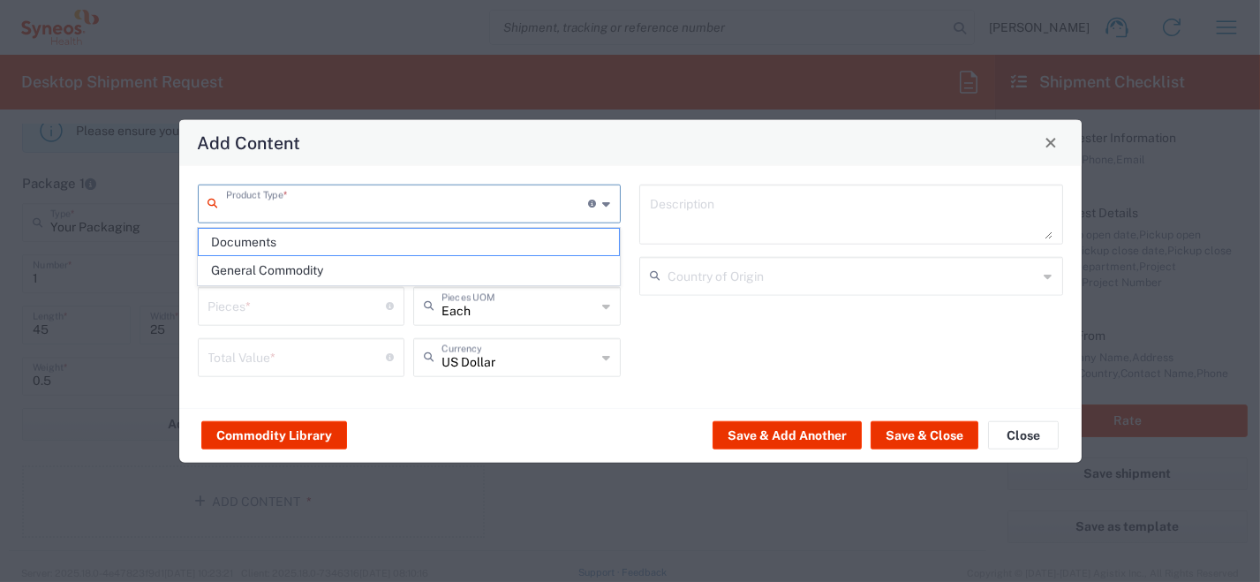
click at [517, 252] on span "Documents" at bounding box center [409, 242] width 420 height 27
type input "Documents"
type input "1"
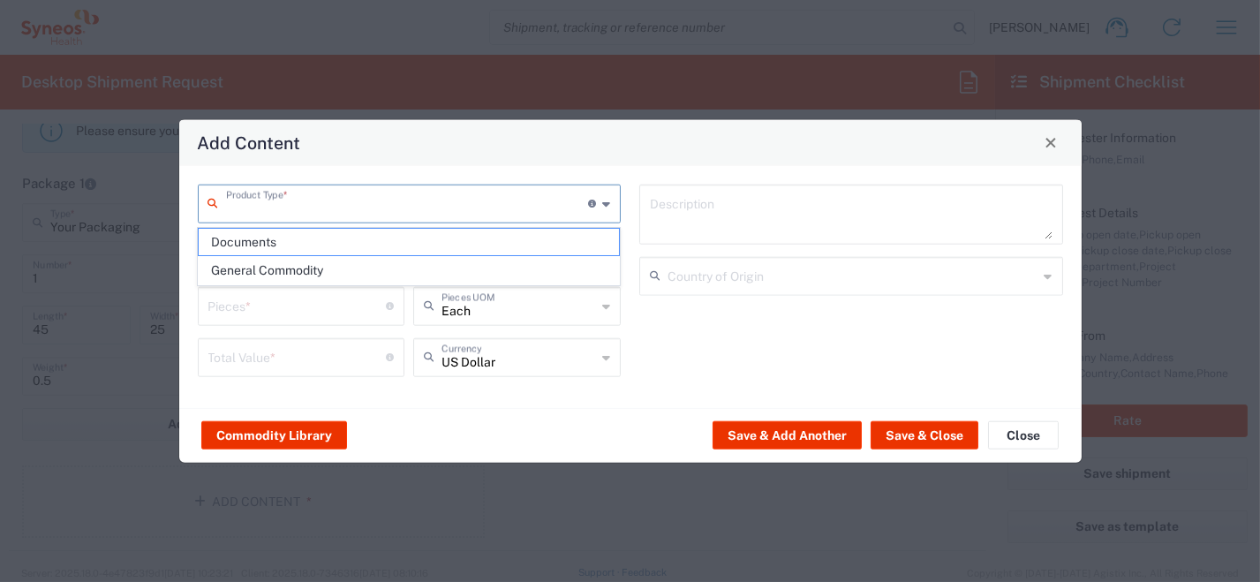
type textarea "Documents"
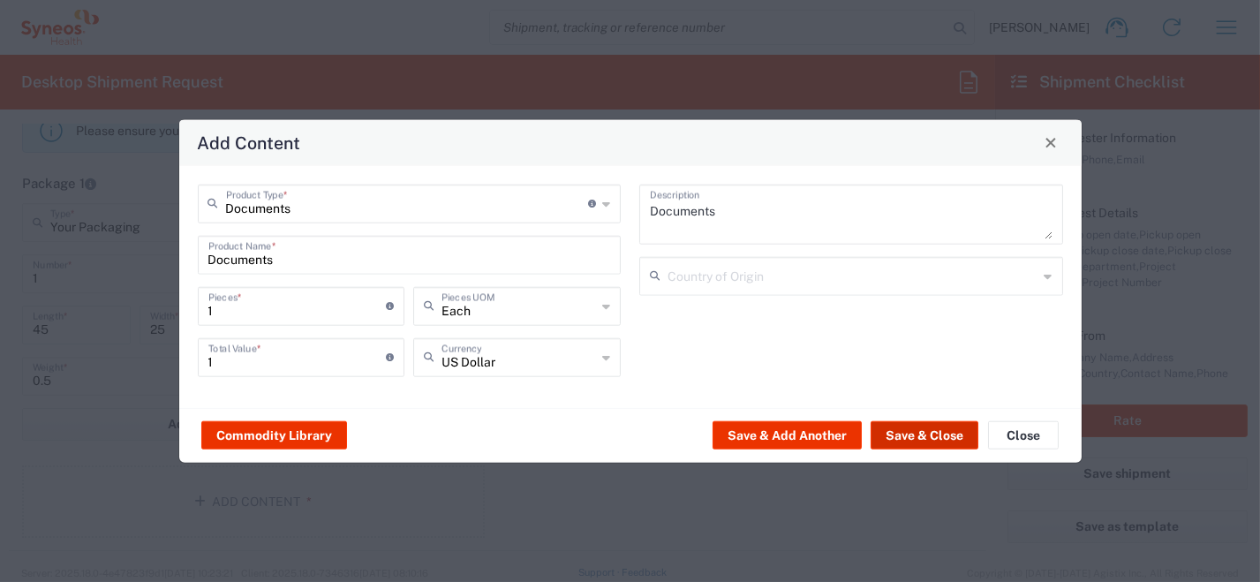
drag, startPoint x: 919, startPoint y: 433, endPoint x: 927, endPoint y: 437, distance: 9.1
click at [926, 436] on button "Save & Close" at bounding box center [925, 435] width 108 height 28
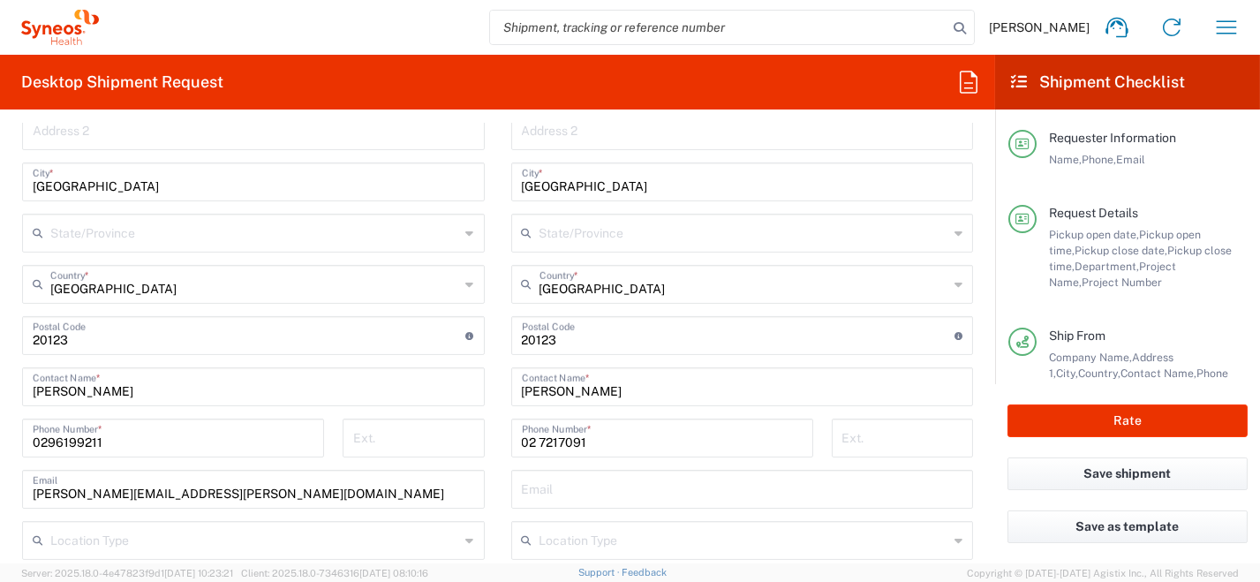
scroll to position [971, 0]
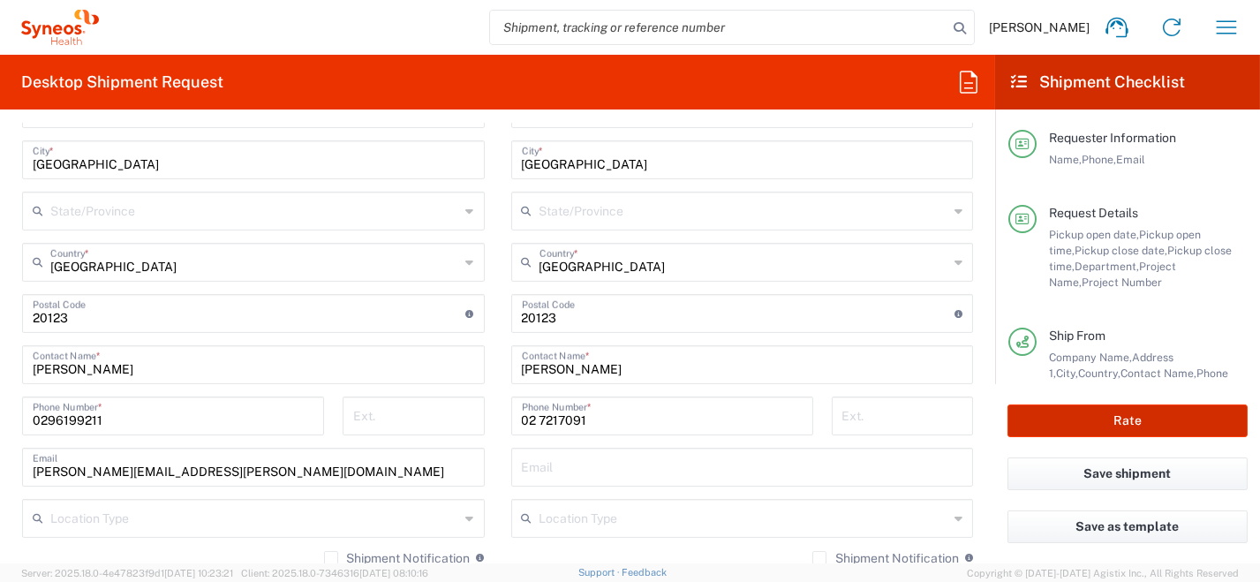
click at [1137, 428] on button "Rate" at bounding box center [1128, 420] width 240 height 33
type input "8200 DEPARTMENTAL EXPENSE"
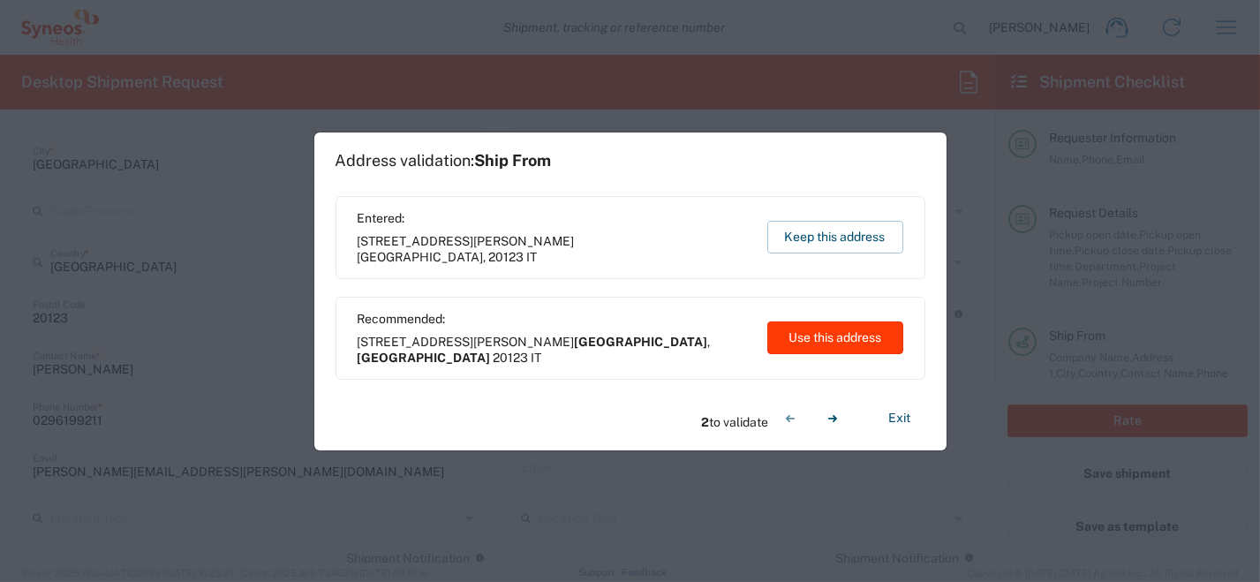
click at [843, 341] on button "Use this address" at bounding box center [835, 337] width 136 height 33
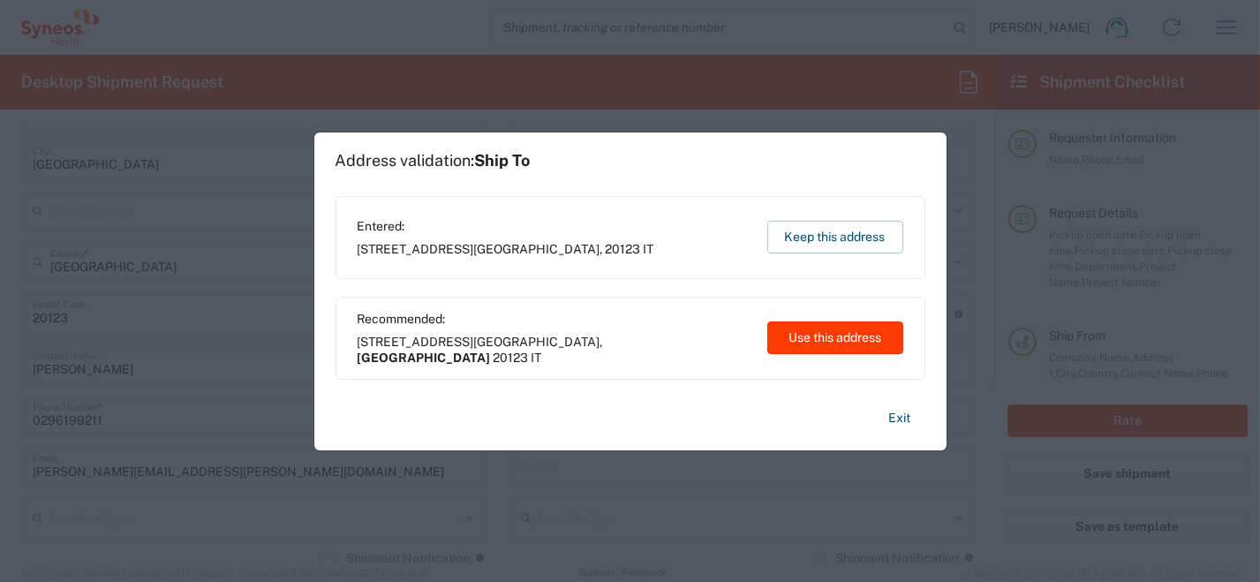
click at [843, 341] on button "Use this address" at bounding box center [835, 337] width 136 height 33
type input "[GEOGRAPHIC_DATA]"
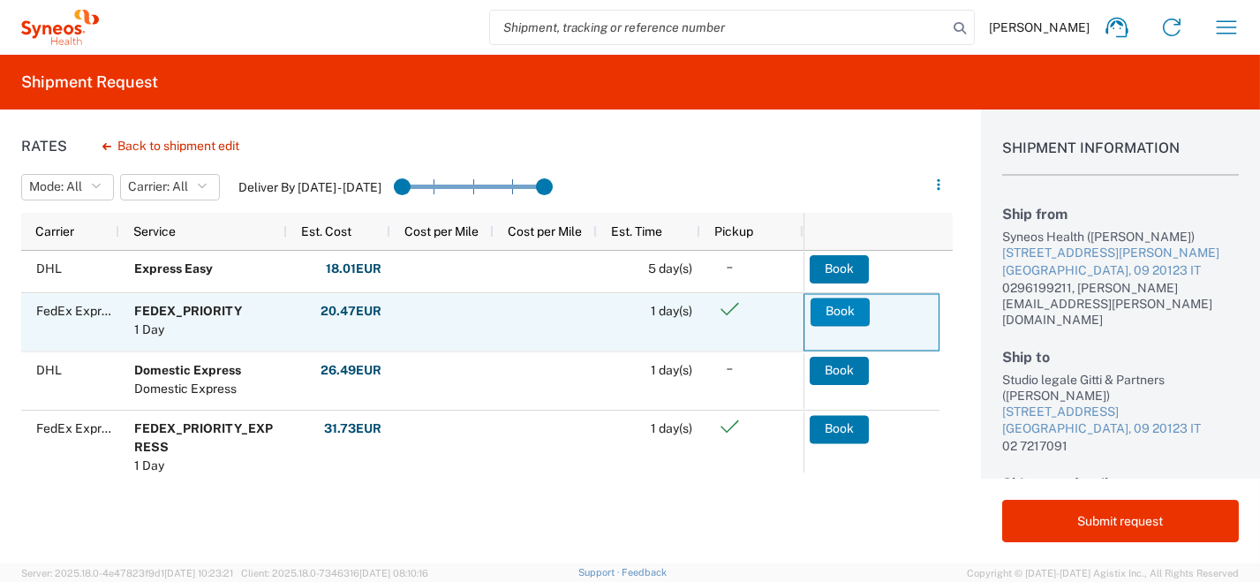
click at [840, 313] on button "Book" at bounding box center [840, 312] width 59 height 28
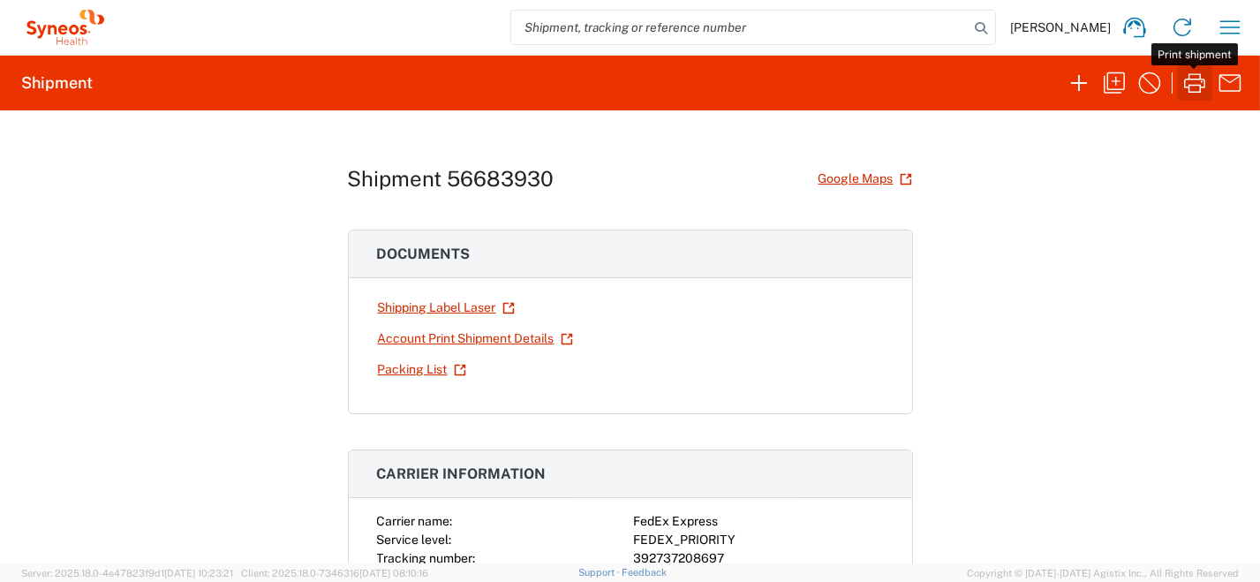
click at [1194, 84] on icon "button" at bounding box center [1194, 82] width 21 height 19
